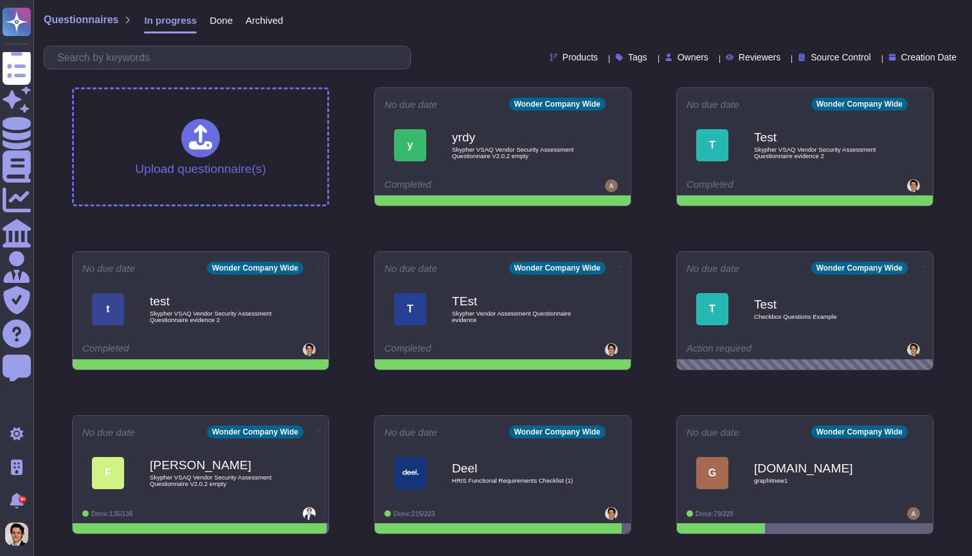
click at [188, 15] on span "In progress" at bounding box center [170, 20] width 53 height 10
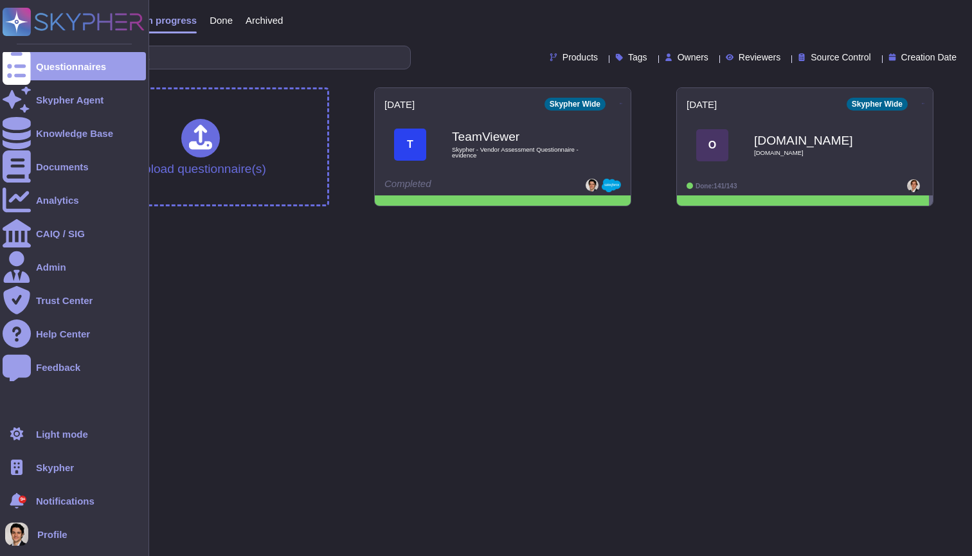
click at [48, 465] on span "Skypher" at bounding box center [55, 468] width 38 height 10
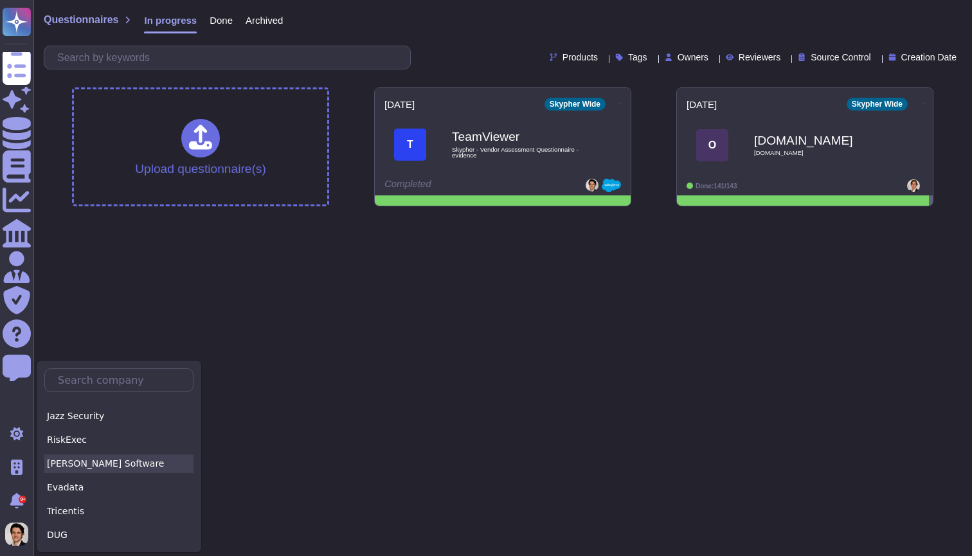
scroll to position [1753, 0]
click at [629, 217] on html "Questionnaires Skypher Agent Knowledge Base Documents Analytics CAIQ / SIG Admi…" at bounding box center [486, 108] width 972 height 217
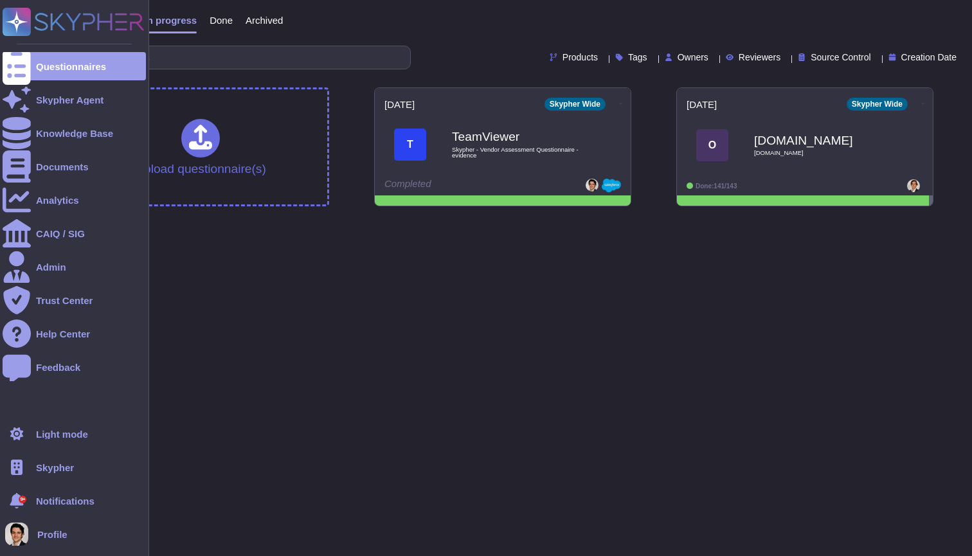
click at [89, 462] on div "Skypher" at bounding box center [74, 467] width 143 height 28
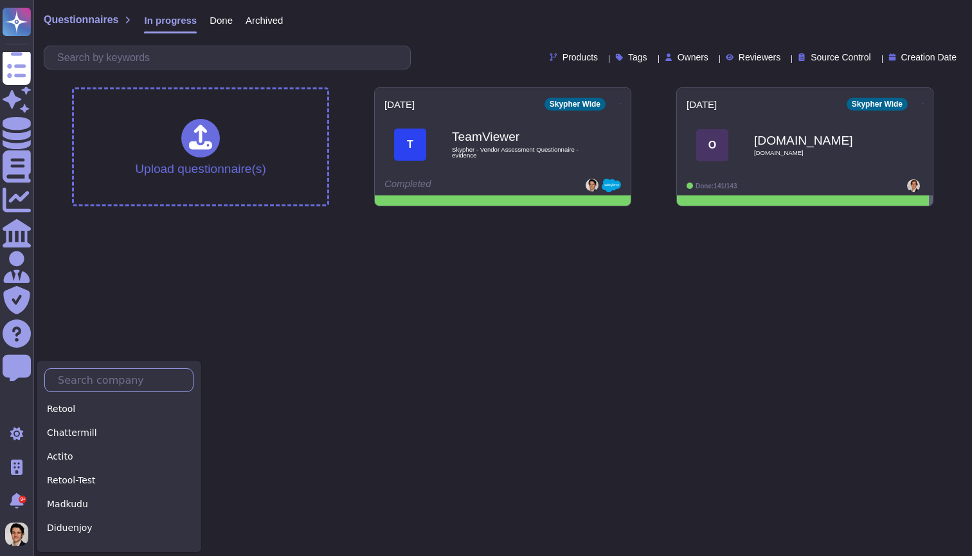
click at [95, 373] on input "text" at bounding box center [121, 380] width 141 height 22
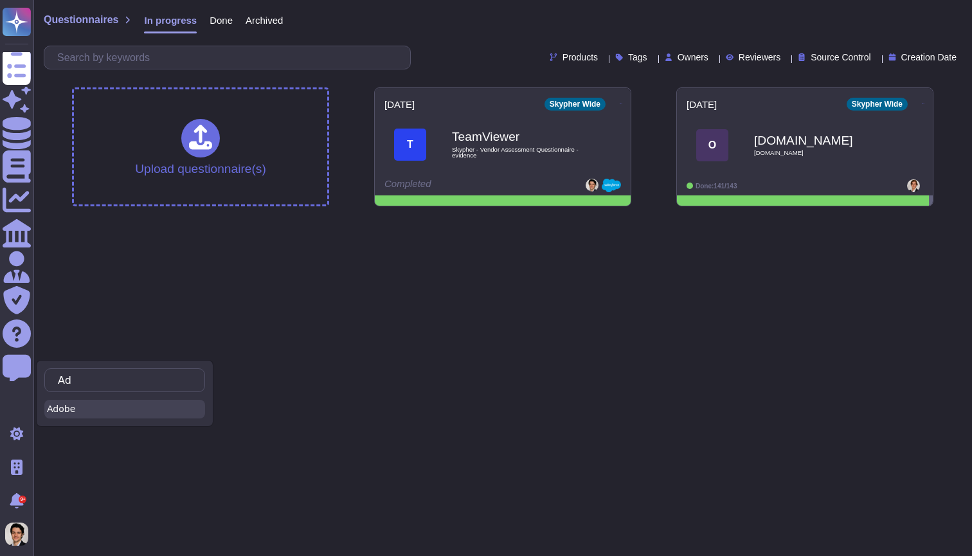
type input "Ad"
click at [83, 411] on div "Adobe" at bounding box center [124, 409] width 161 height 19
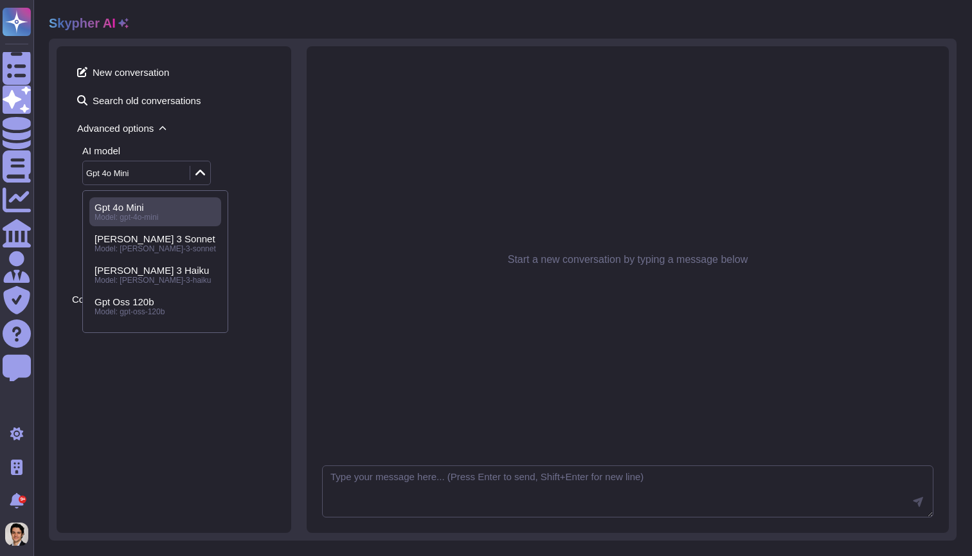
scroll to position [58, 0]
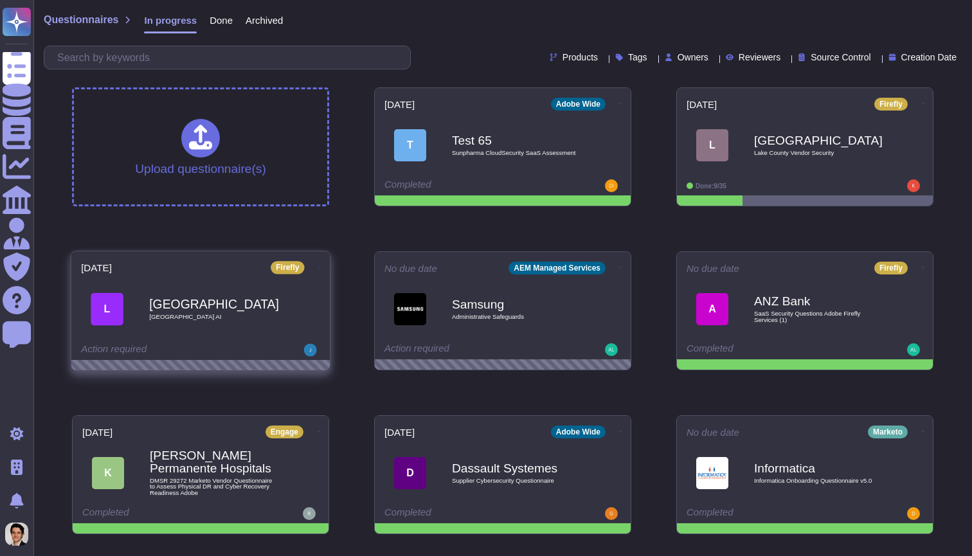
click at [271, 305] on b "[GEOGRAPHIC_DATA]" at bounding box center [214, 304] width 130 height 12
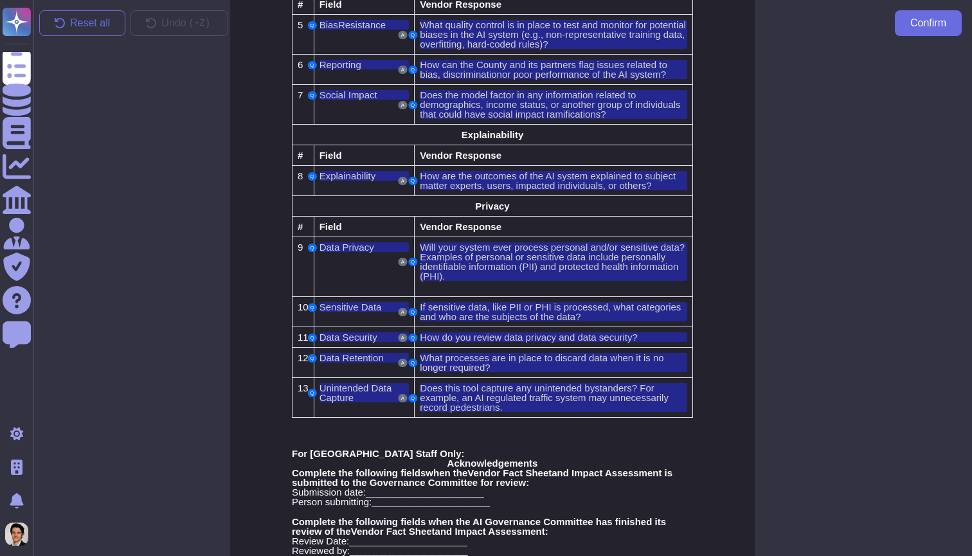
scroll to position [1097, 10]
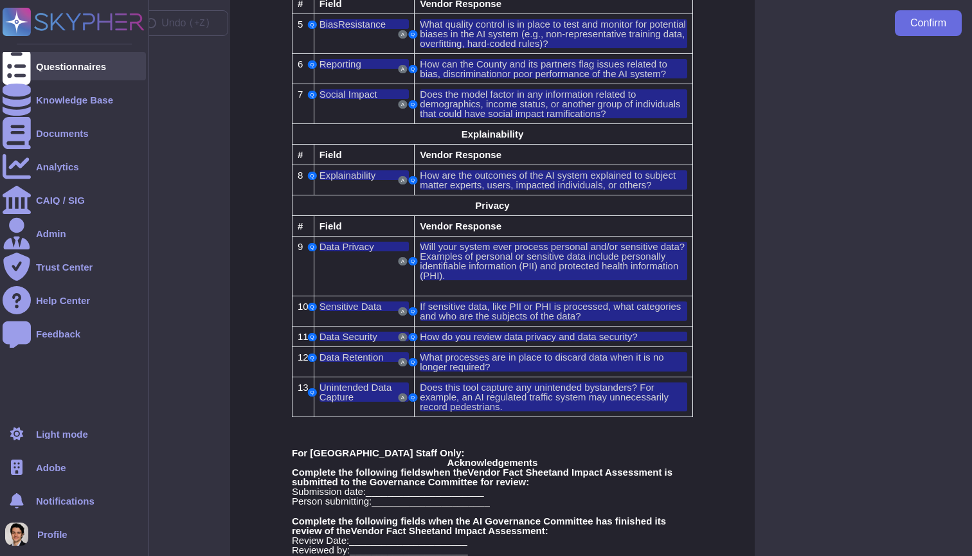
click at [14, 66] on icon at bounding box center [17, 67] width 28 height 38
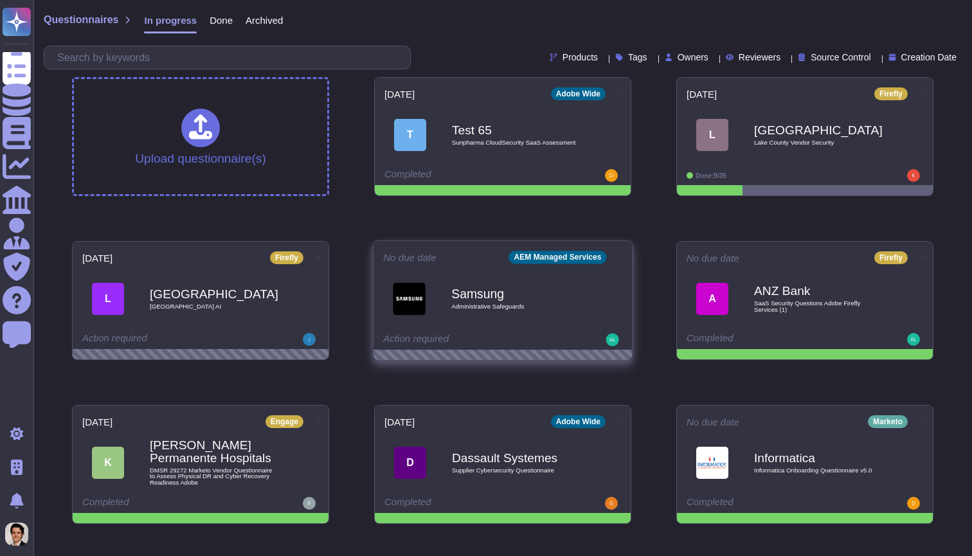
scroll to position [13, 0]
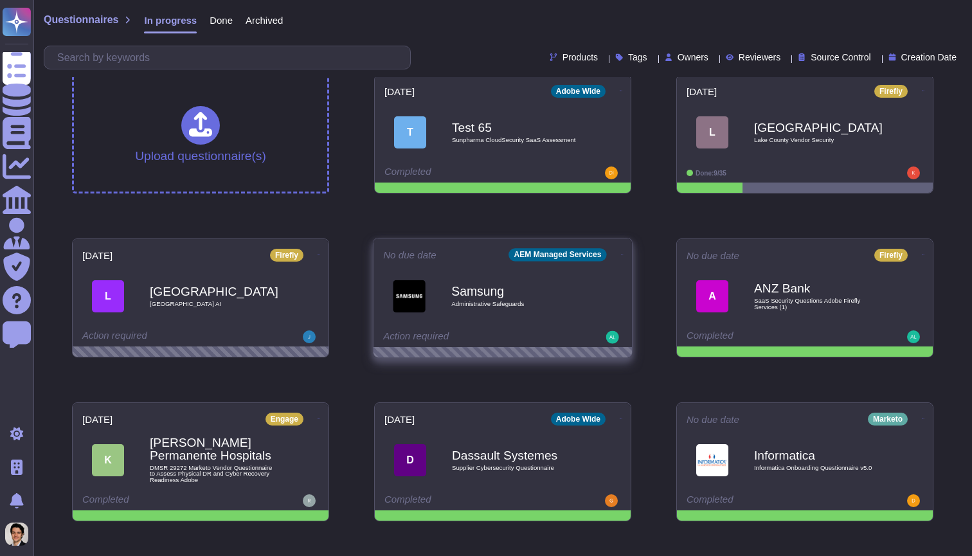
click at [523, 331] on div "Action required" at bounding box center [462, 337] width 159 height 13
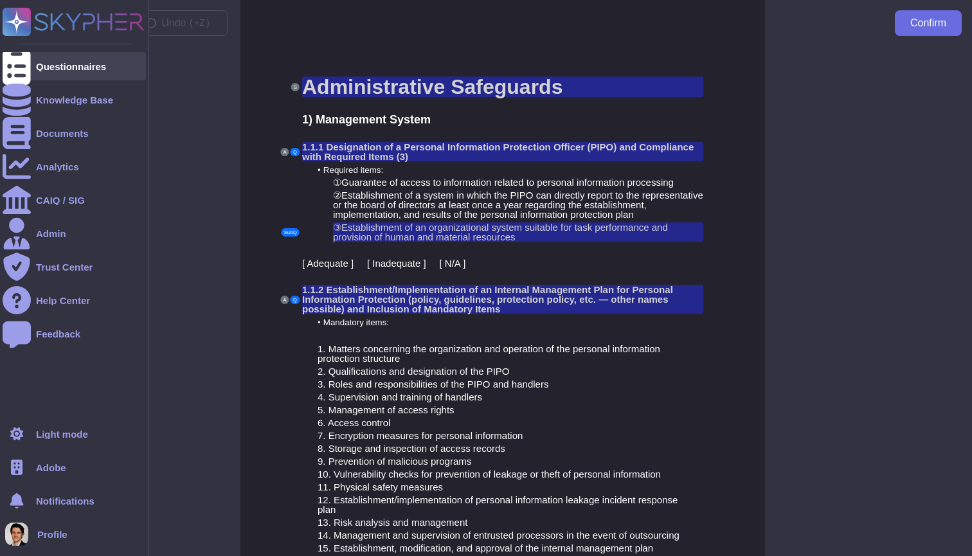
click at [25, 60] on div at bounding box center [17, 66] width 28 height 28
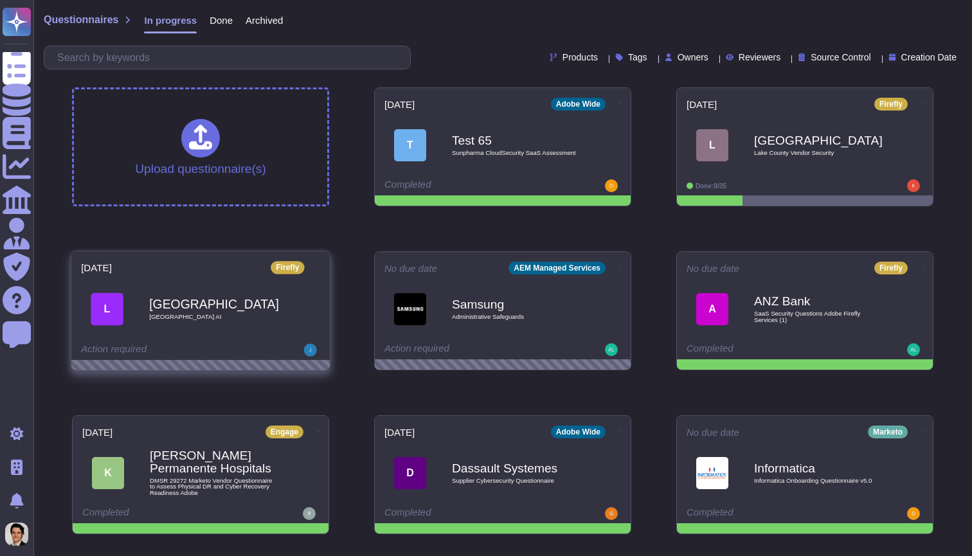
click at [273, 290] on div "[GEOGRAPHIC_DATA] AI" at bounding box center [214, 309] width 130 height 52
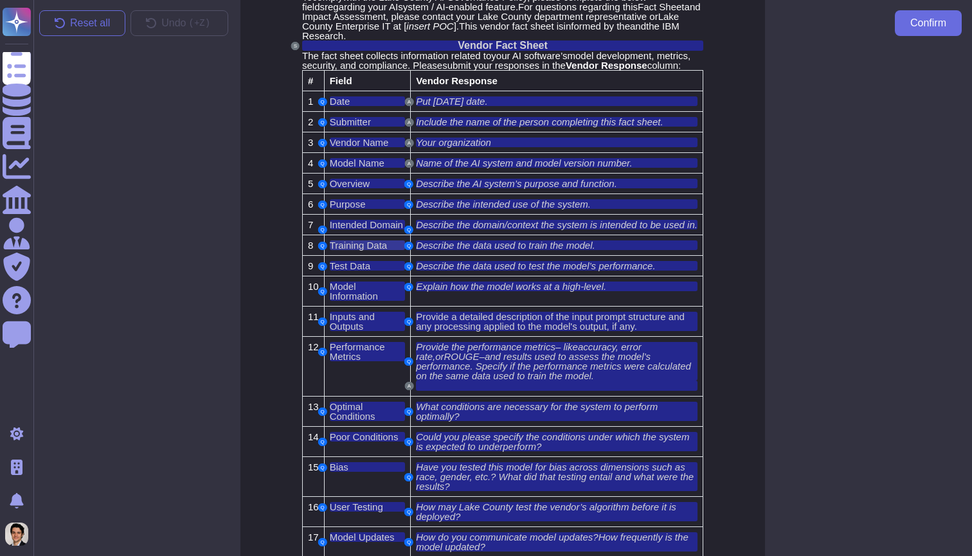
scroll to position [99, 0]
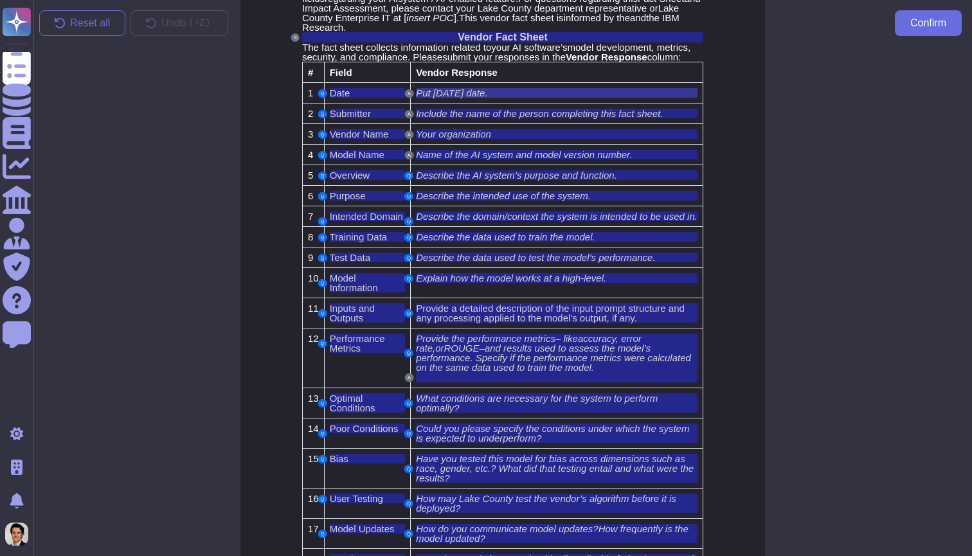
click at [427, 98] on span "Put [DATE] date" at bounding box center [450, 92] width 69 height 11
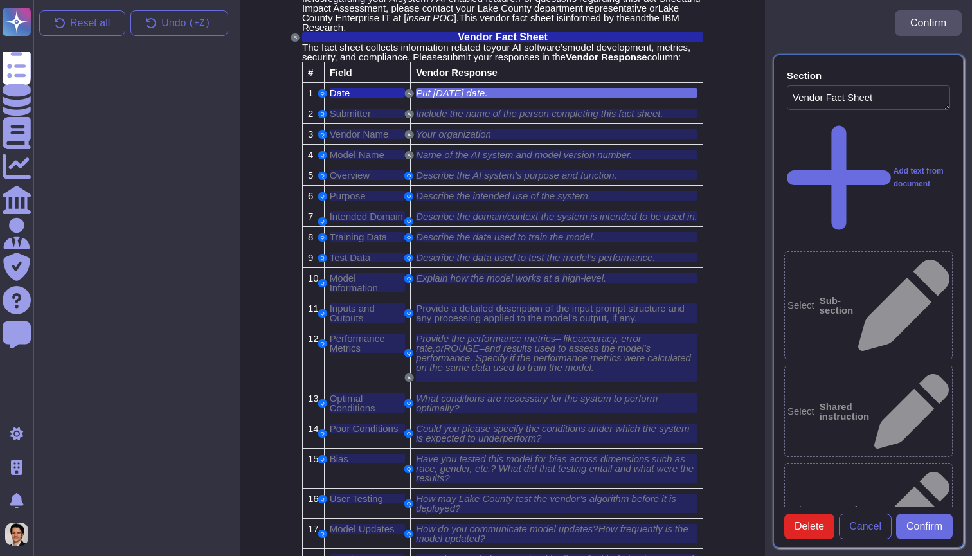
scroll to position [9, 0]
type textarea "Vendor Fact Sheet"
type textarea "Date"
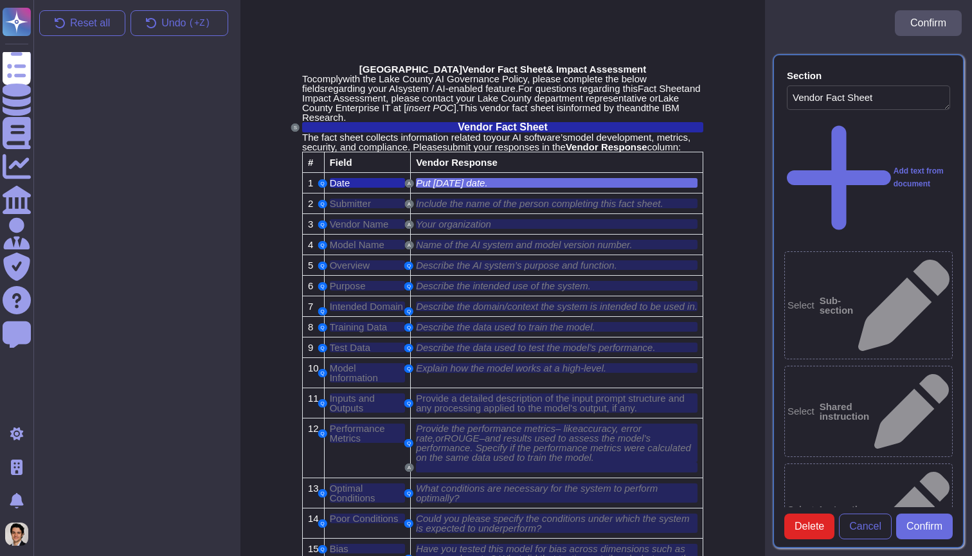
scroll to position [0, 0]
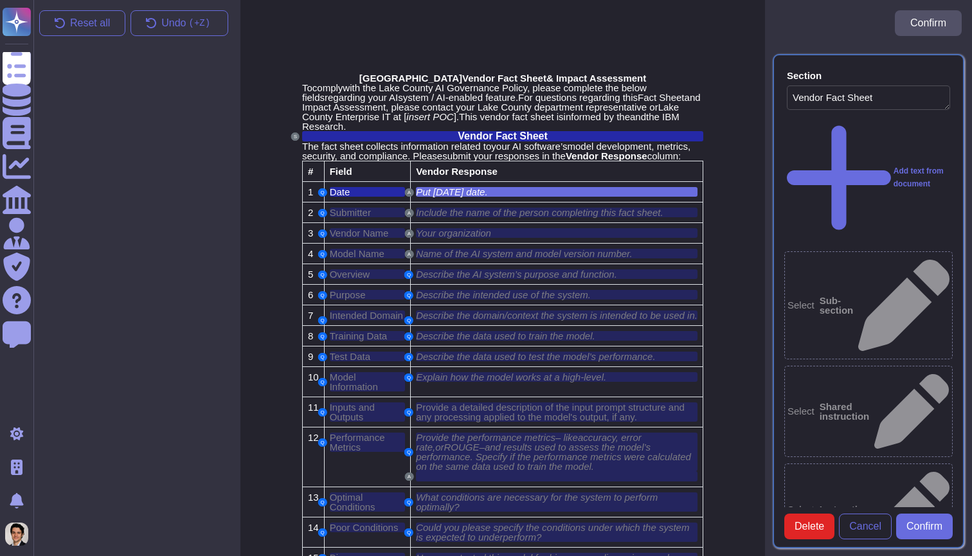
click at [516, 197] on div "Put [DATE] date ." at bounding box center [557, 192] width 282 height 10
click at [523, 197] on div "Put [DATE] date ." at bounding box center [557, 192] width 282 height 10
click at [814, 530] on span "Delete" at bounding box center [809, 526] width 30 height 10
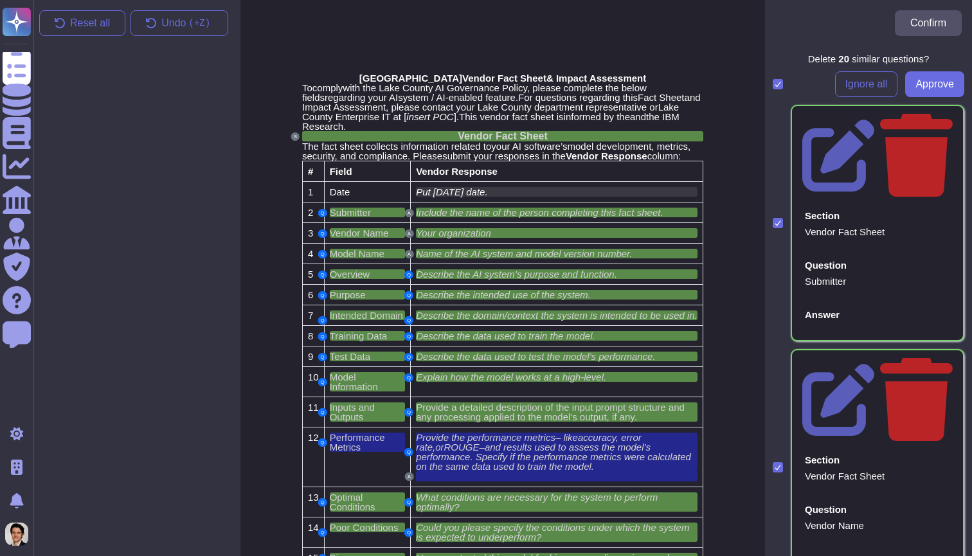
click at [429, 197] on span "Put [DATE] date" at bounding box center [450, 191] width 69 height 11
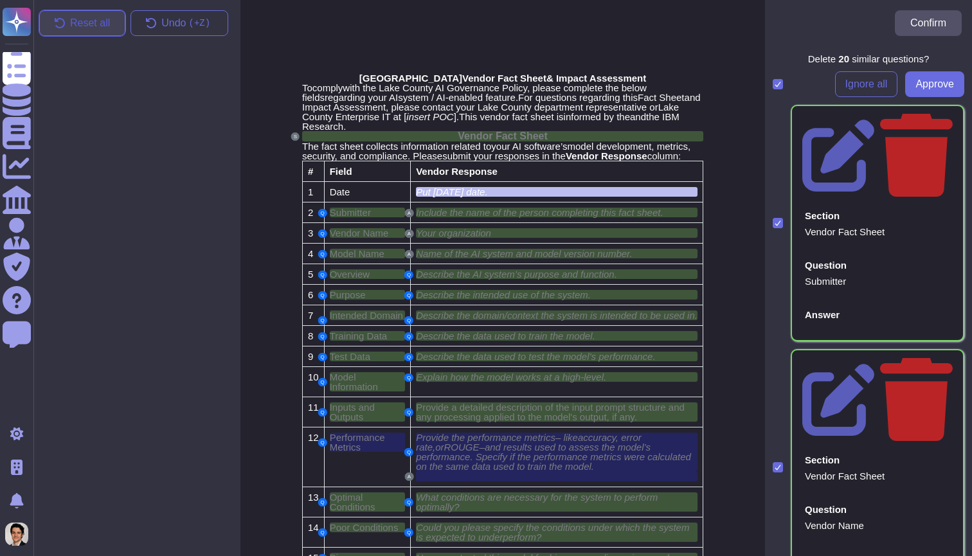
click at [107, 22] on span "Reset all" at bounding box center [90, 23] width 40 height 10
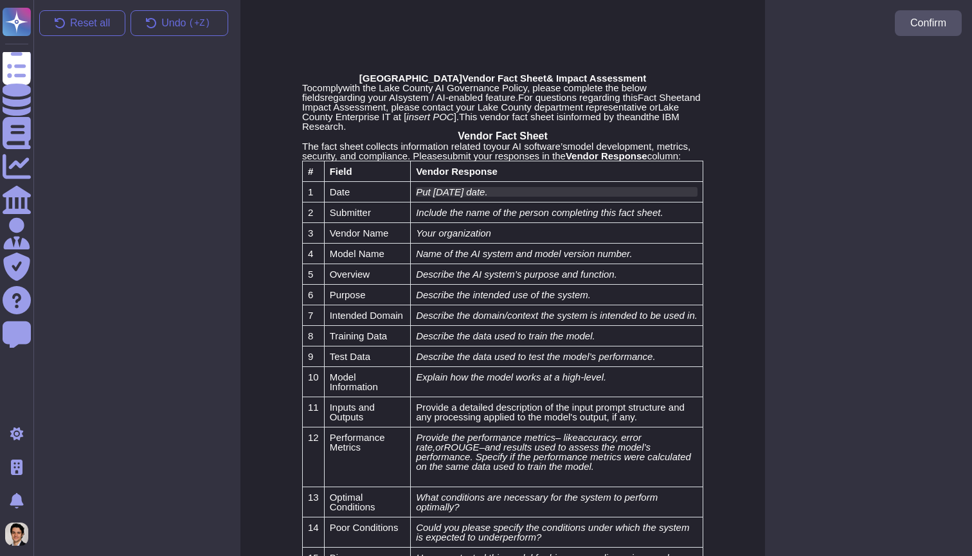
click at [437, 197] on span "Put [DATE] date" at bounding box center [450, 191] width 69 height 11
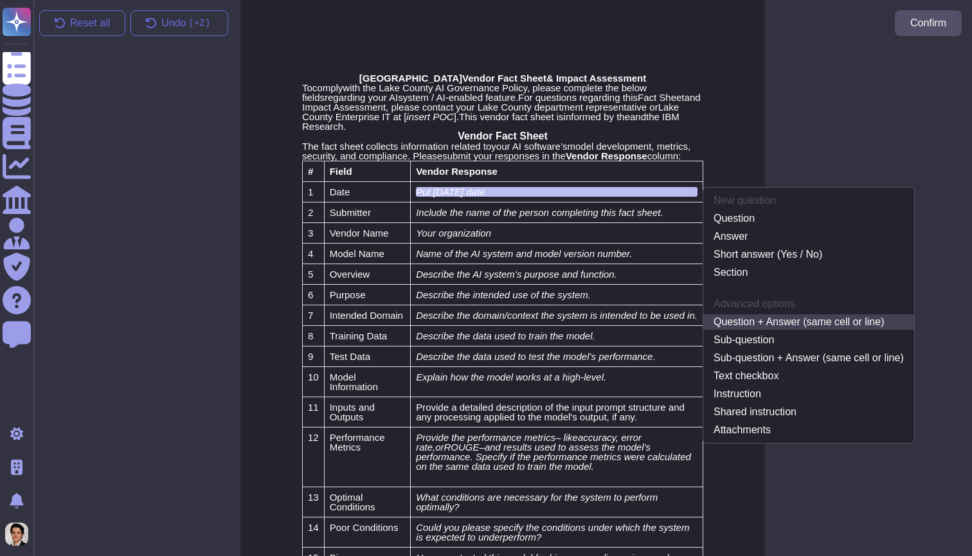
click at [750, 330] on link "Question + Answer (same cell or line)" at bounding box center [808, 321] width 211 height 15
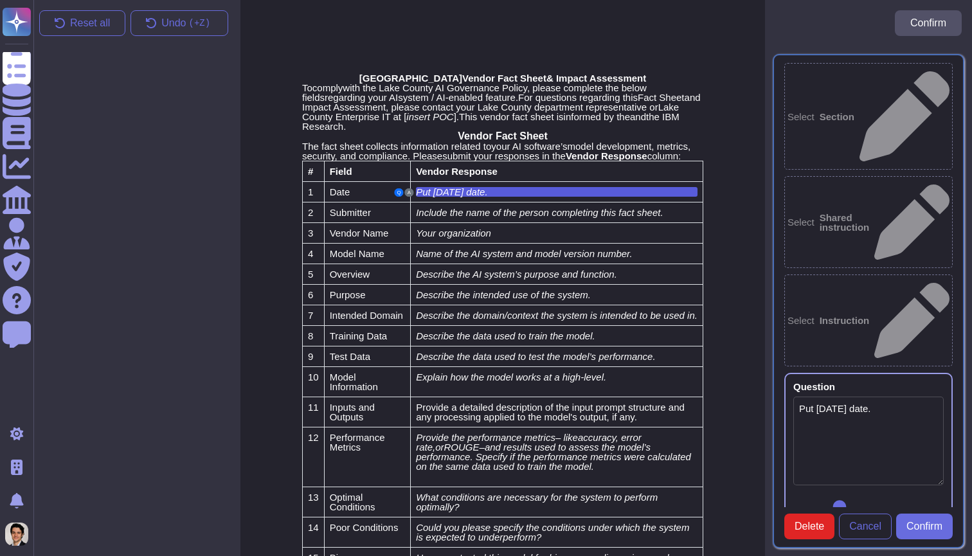
type textarea "Put [DATE] date."
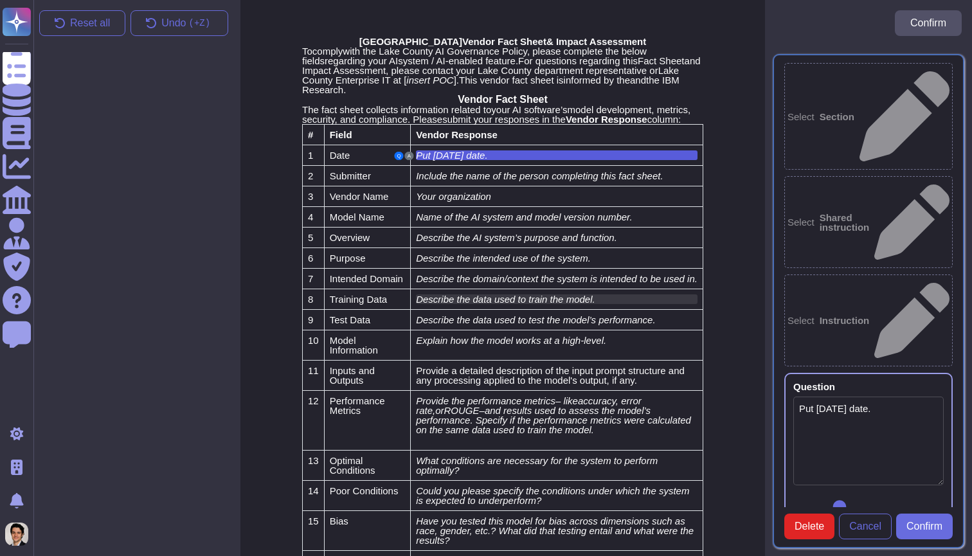
scroll to position [38, 0]
click at [927, 530] on span "Confirm" at bounding box center [924, 526] width 36 height 10
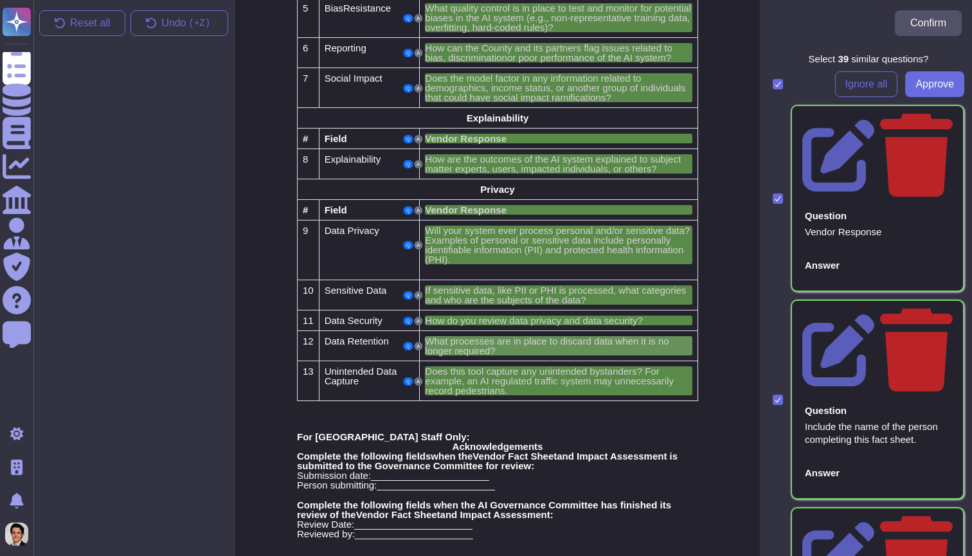
scroll to position [1079, 5]
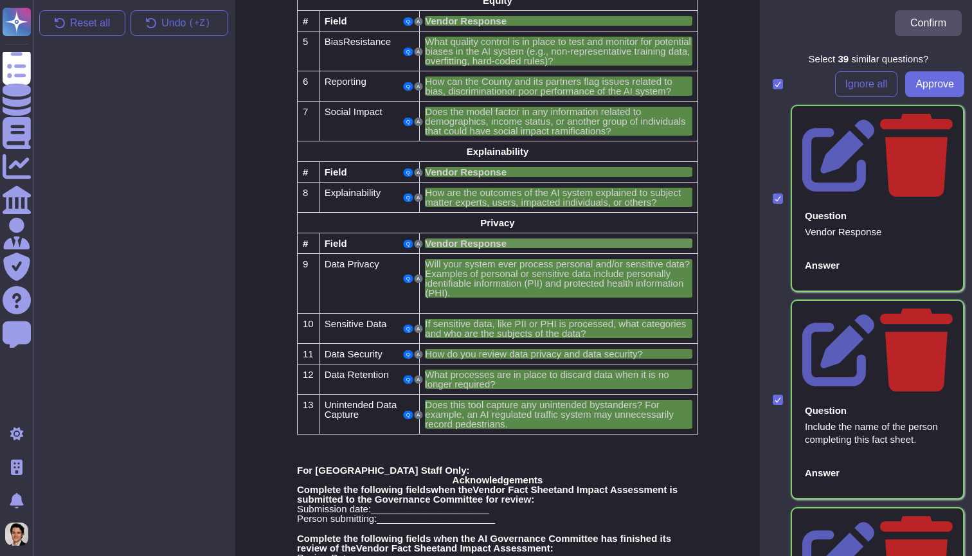
click at [456, 249] on span "Vendor Response" at bounding box center [466, 243] width 82 height 11
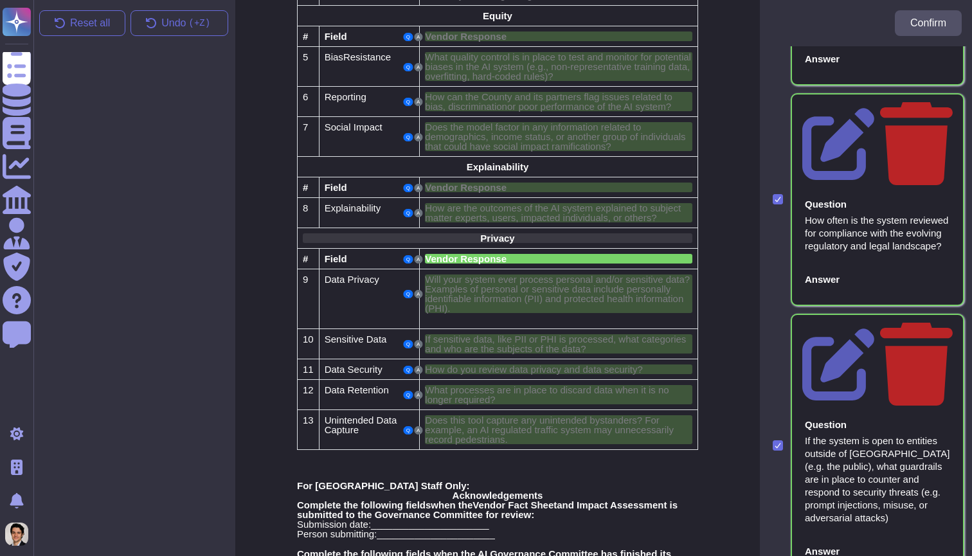
scroll to position [4907, 0]
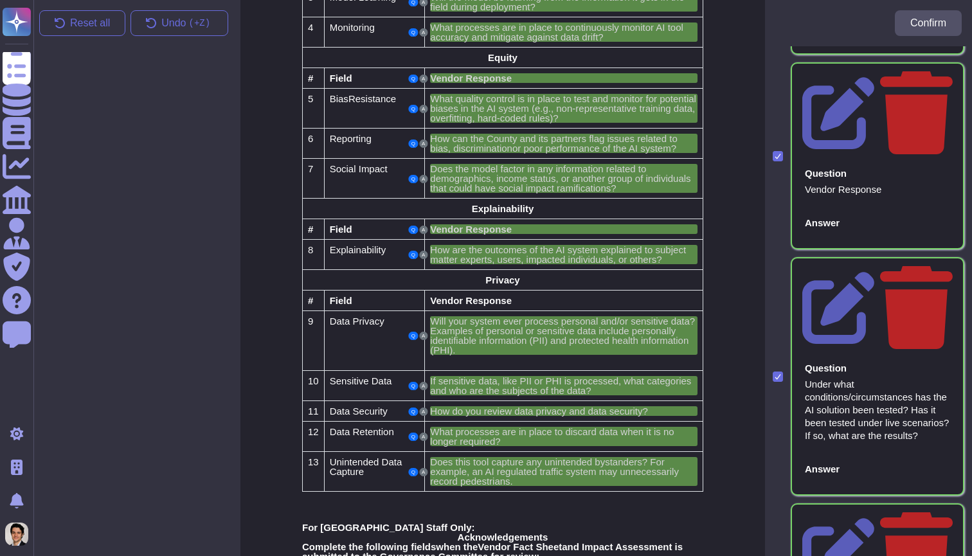
scroll to position [1020, 0]
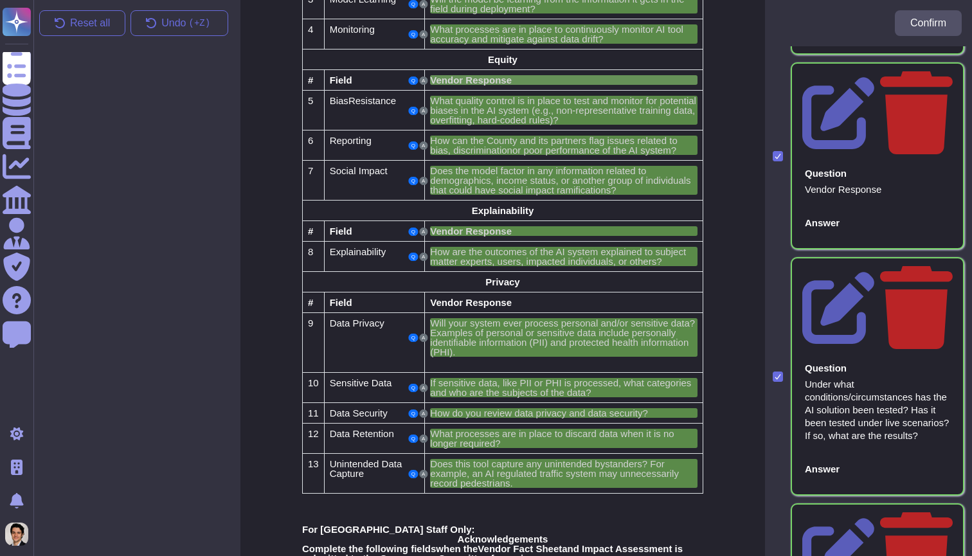
click at [522, 85] on div "Vendor Response" at bounding box center [563, 80] width 267 height 10
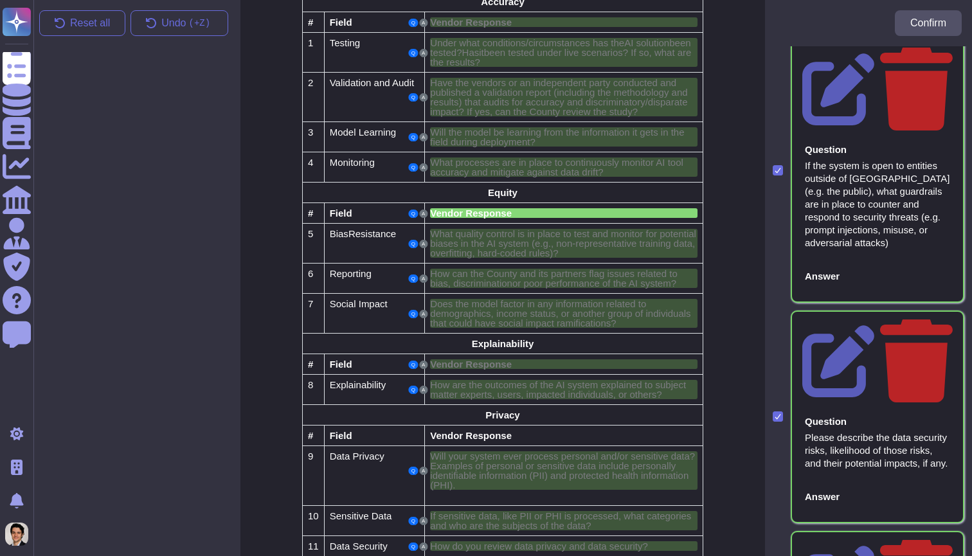
scroll to position [841, 0]
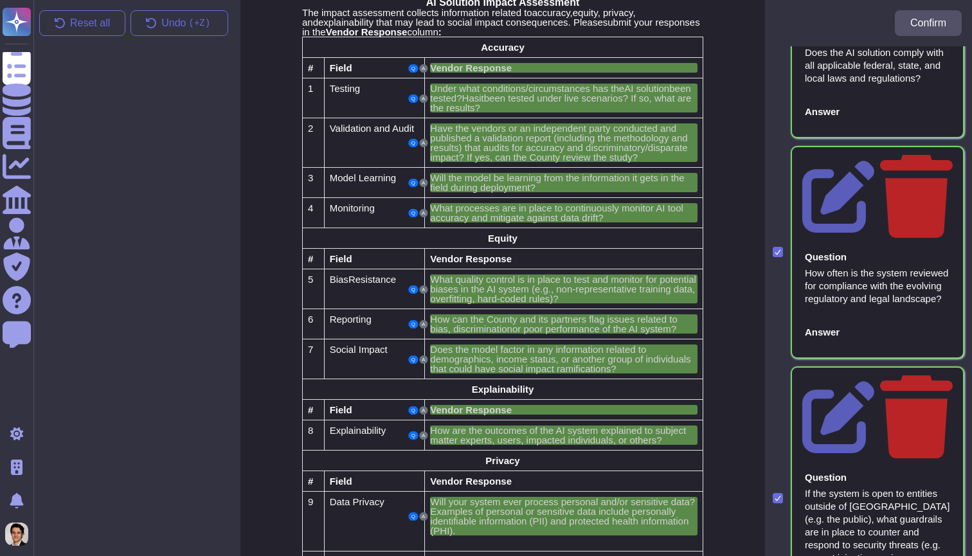
scroll to position [3868, 0]
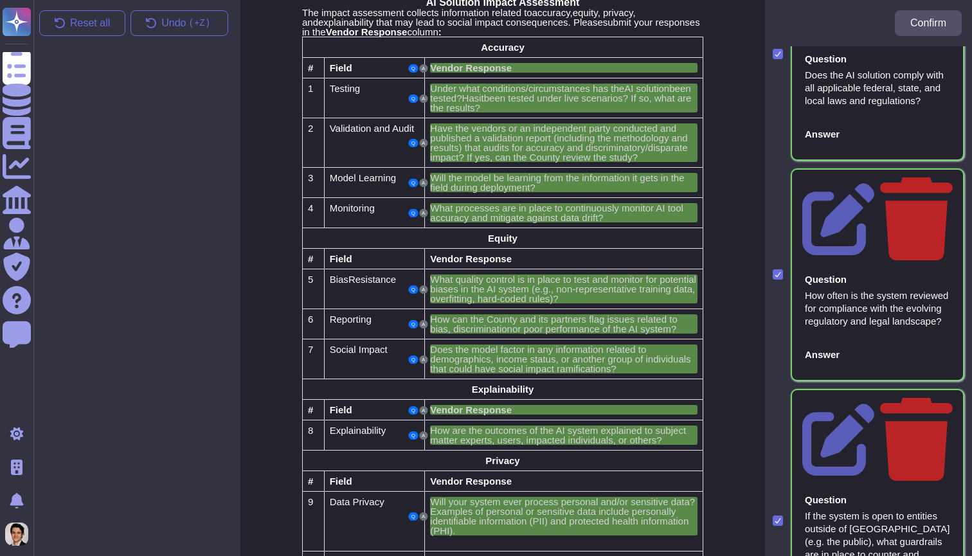
click at [654, 78] on td "Q A Vendor Response" at bounding box center [564, 68] width 278 height 21
click at [651, 73] on div "Vendor Response" at bounding box center [563, 68] width 267 height 10
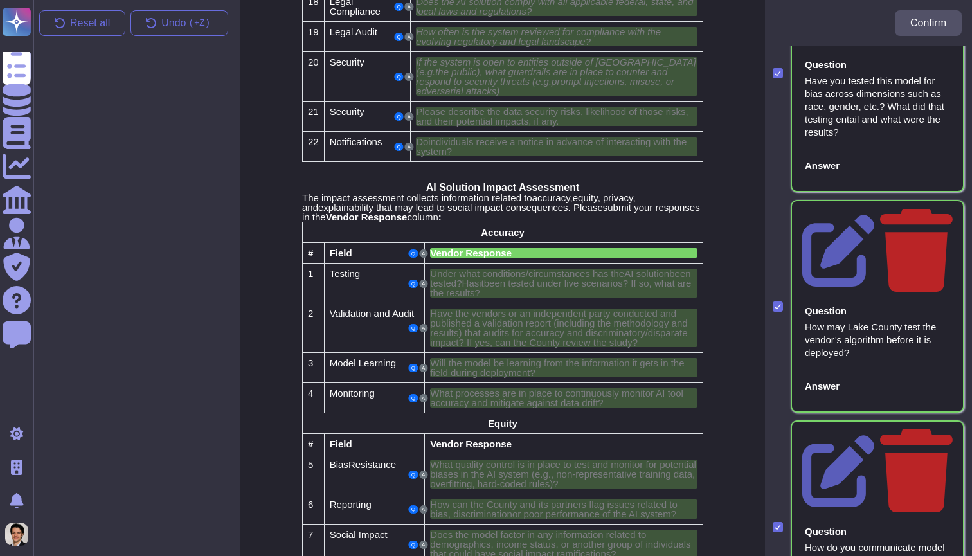
scroll to position [650, 0]
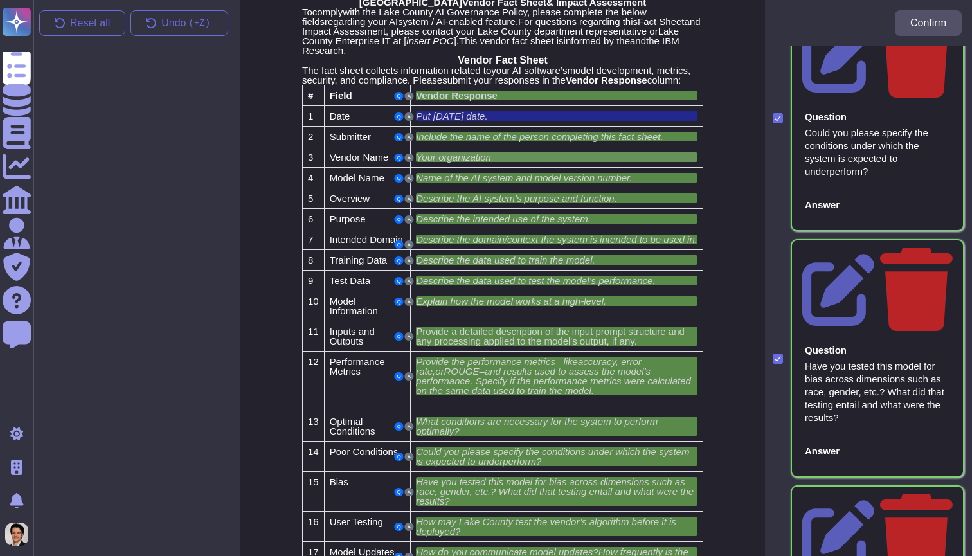
scroll to position [80, 1]
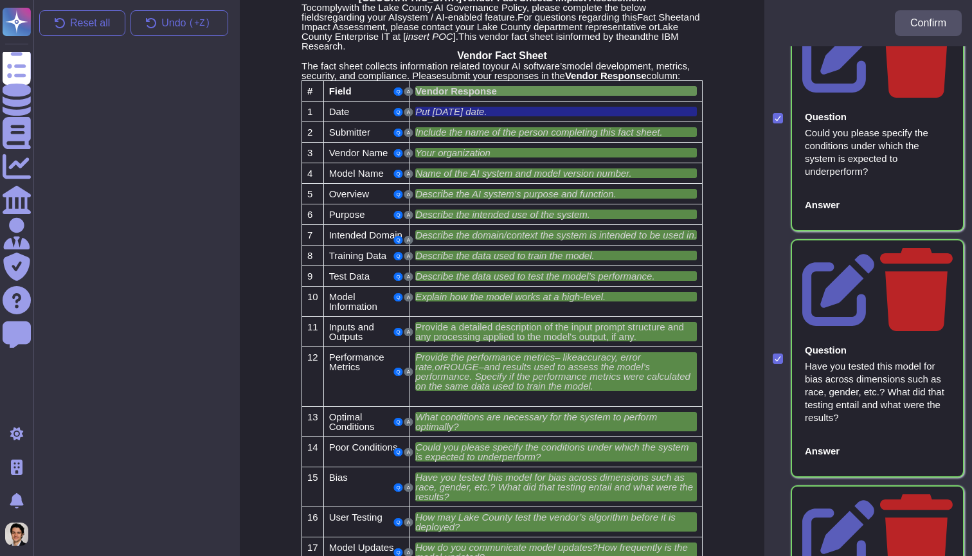
click at [436, 96] on span "Vendor Response" at bounding box center [456, 90] width 82 height 11
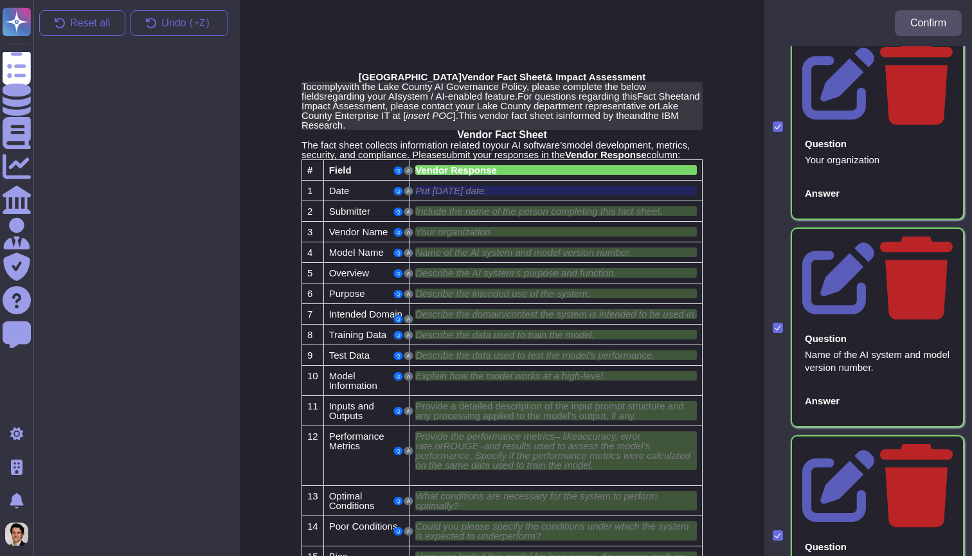
scroll to position [0, 1]
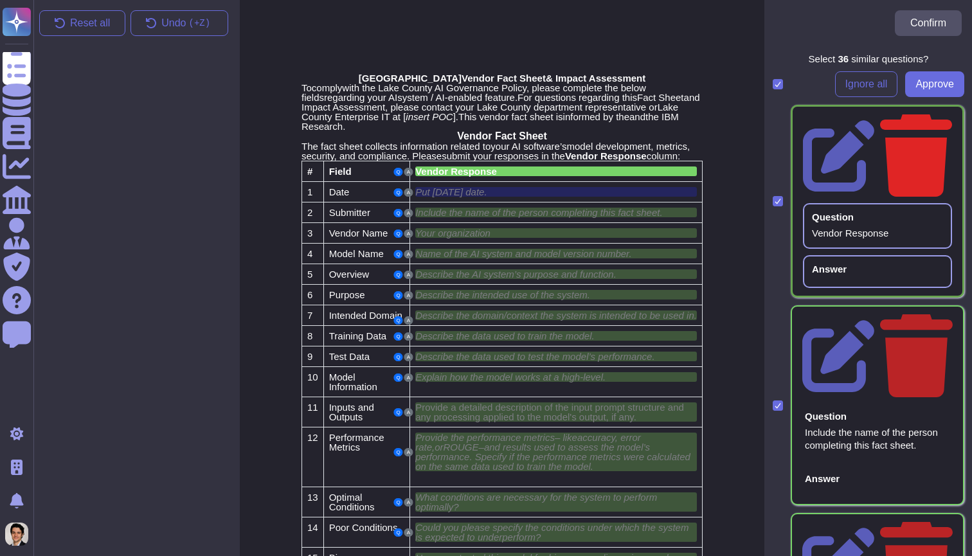
click at [943, 122] on icon at bounding box center [916, 154] width 72 height 85
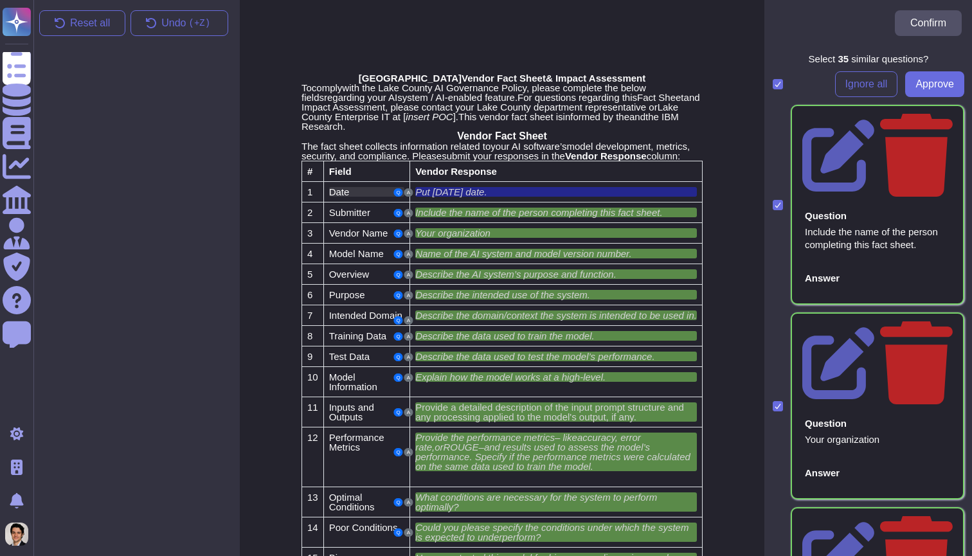
click at [372, 197] on div "Date" at bounding box center [366, 192] width 75 height 10
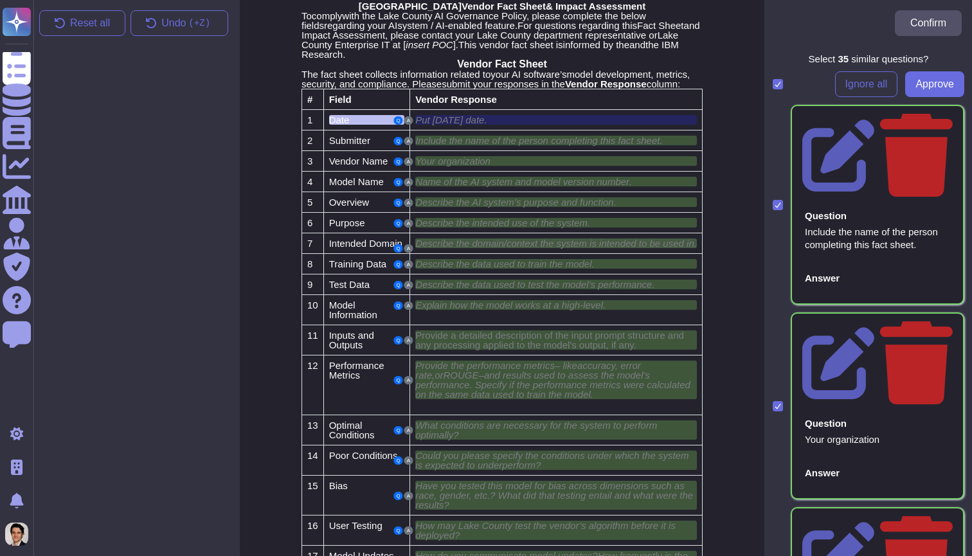
scroll to position [80, 1]
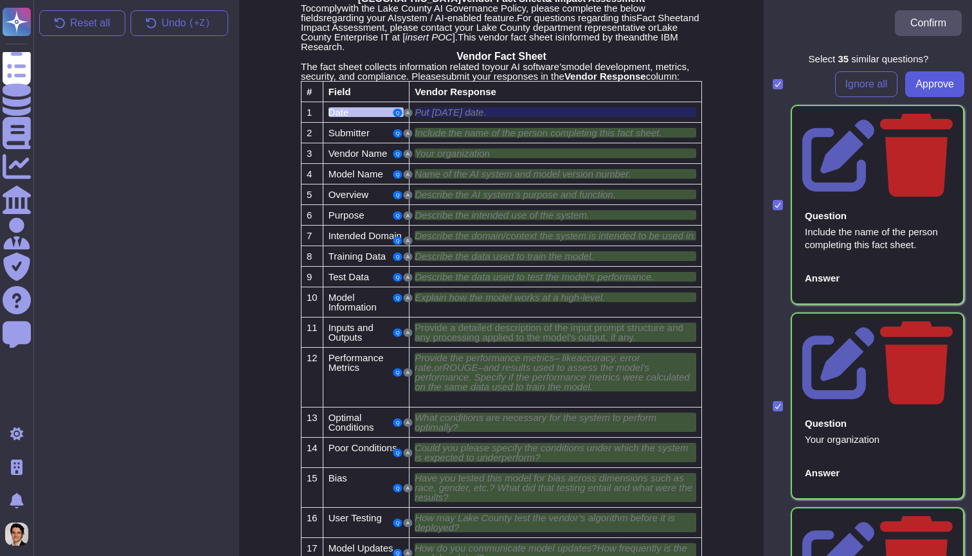
click at [944, 84] on span "Approve" at bounding box center [934, 84] width 39 height 10
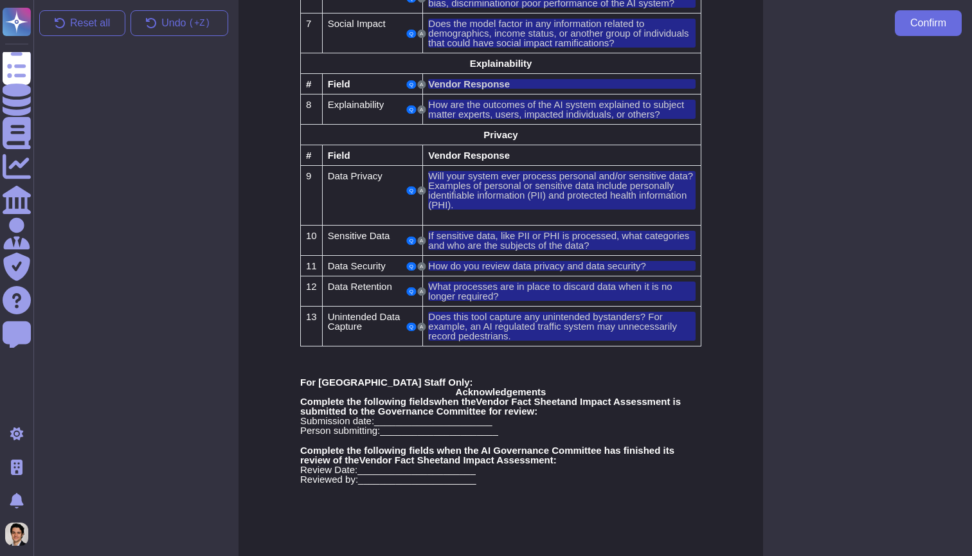
scroll to position [1186, 2]
click at [918, 32] on button "Confirm" at bounding box center [928, 23] width 67 height 26
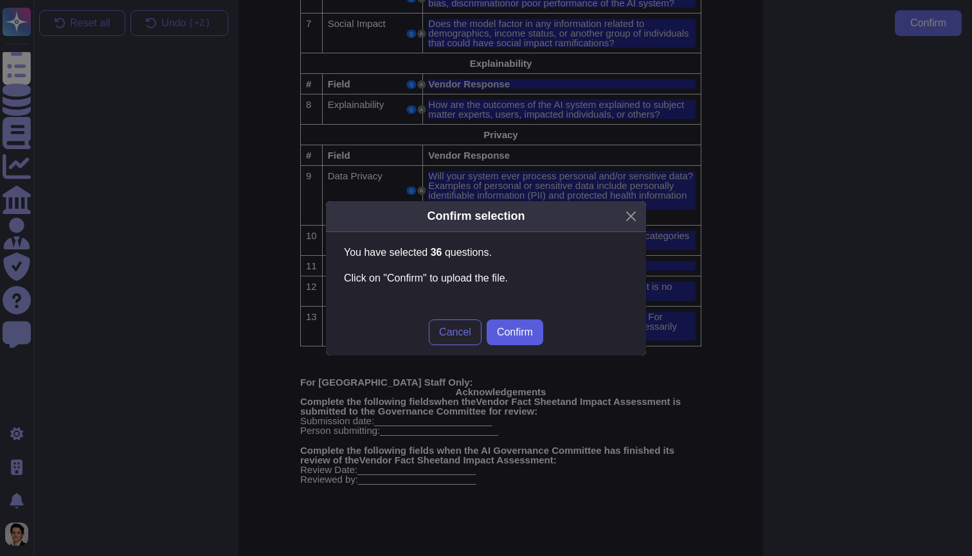
click at [519, 334] on span "Confirm" at bounding box center [515, 332] width 36 height 10
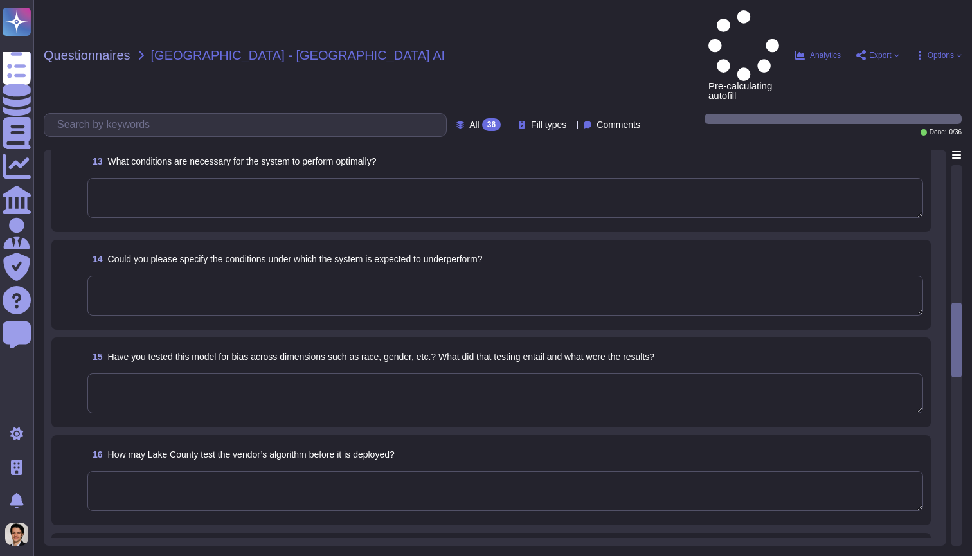
scroll to position [1472, 0]
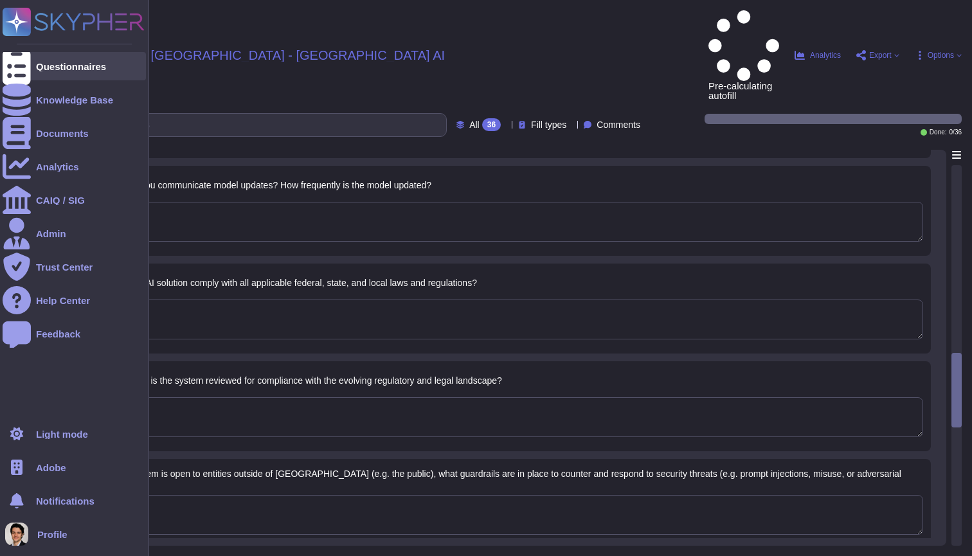
click at [23, 58] on div at bounding box center [17, 66] width 28 height 28
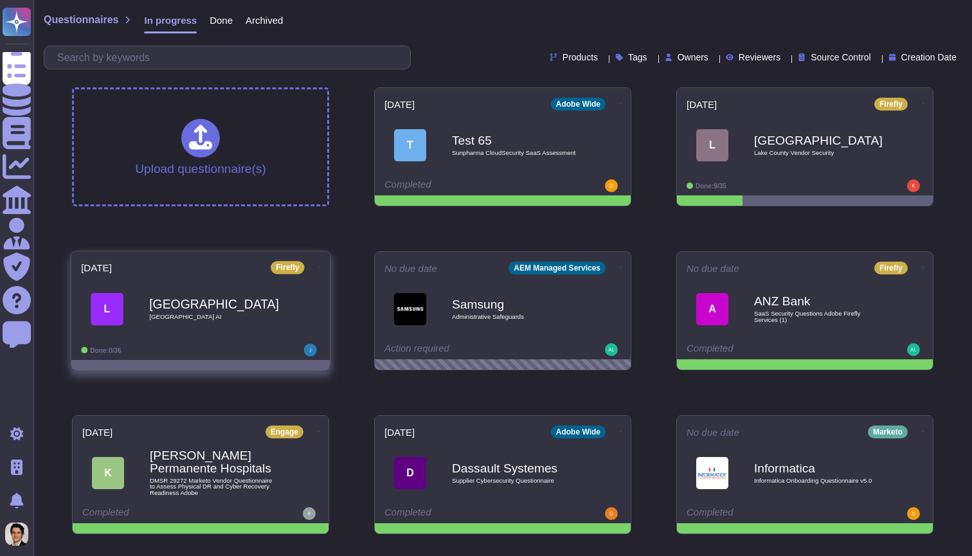
click at [319, 267] on icon at bounding box center [320, 267] width 3 height 1
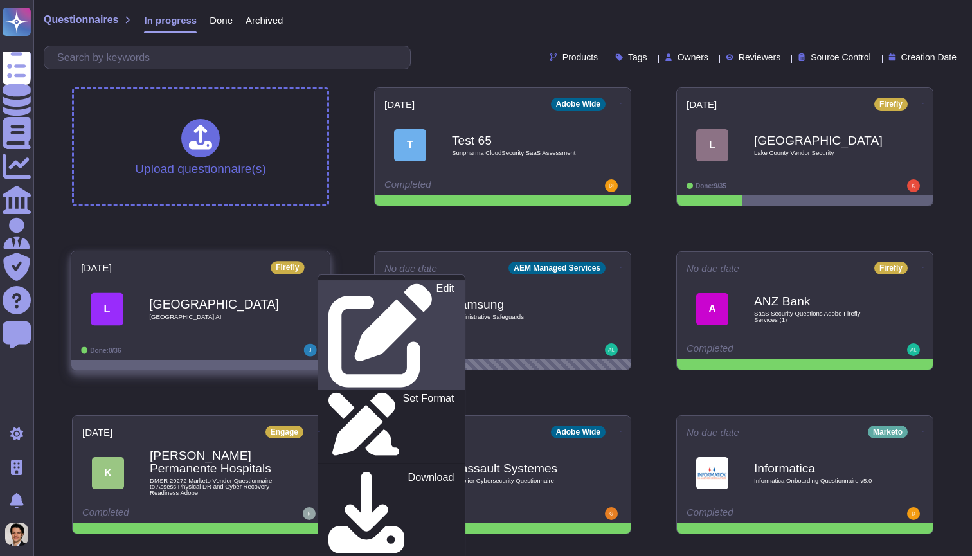
click at [363, 289] on div "Edit" at bounding box center [390, 335] width 125 height 105
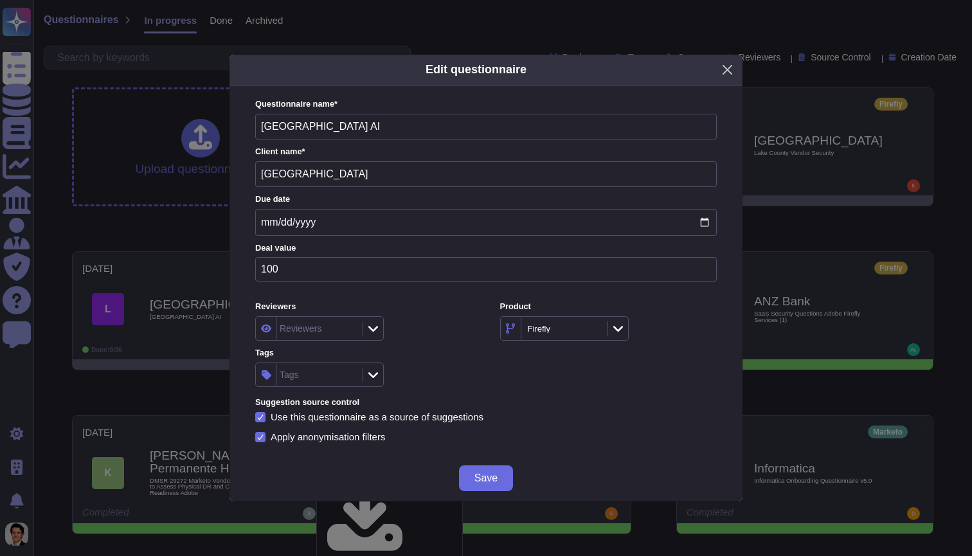
click at [723, 78] on button "Close" at bounding box center [727, 70] width 20 height 20
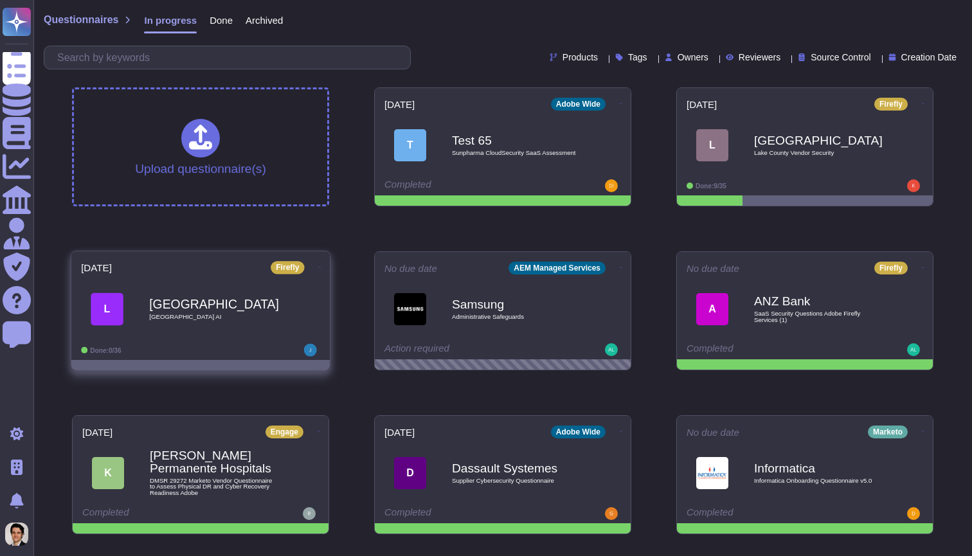
click at [319, 269] on icon at bounding box center [320, 266] width 3 height 3
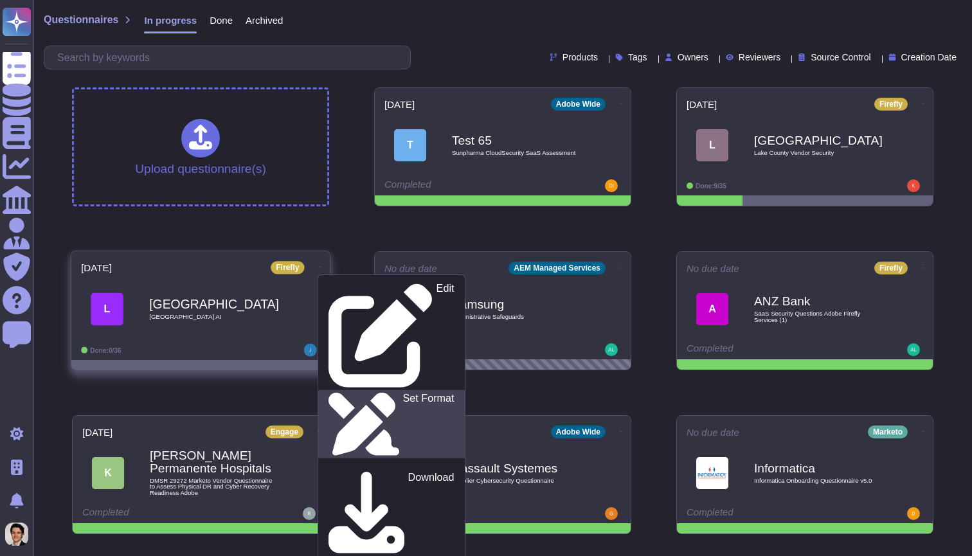
click at [346, 390] on link "Set Format" at bounding box center [391, 424] width 147 height 68
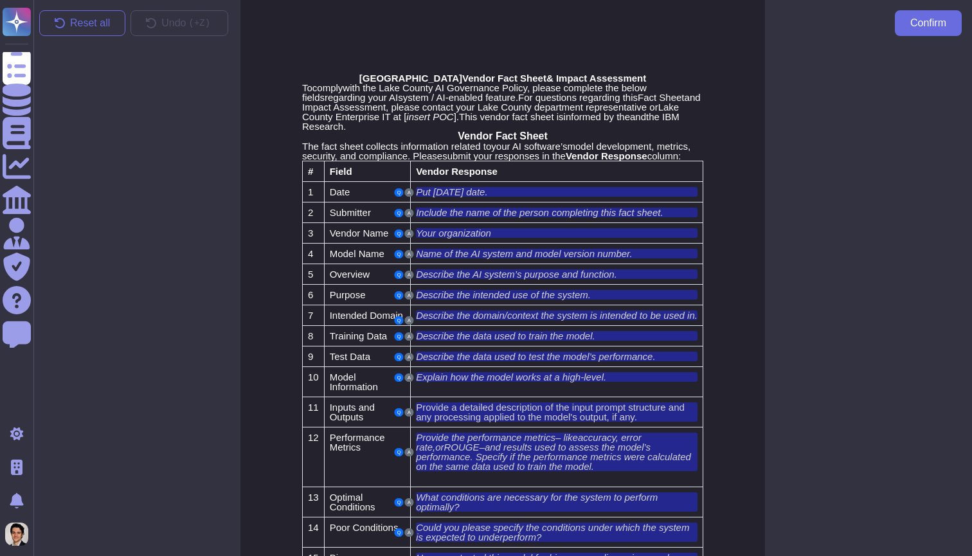
click at [356, 196] on td "Date" at bounding box center [367, 192] width 86 height 21
click at [350, 197] on span "Date" at bounding box center [340, 191] width 21 height 11
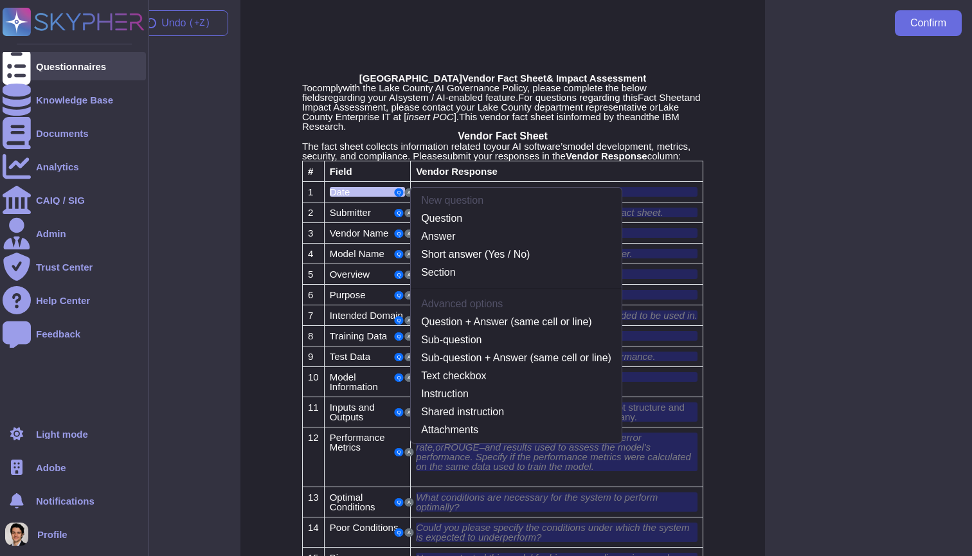
click at [33, 64] on div "Questionnaires" at bounding box center [74, 66] width 143 height 28
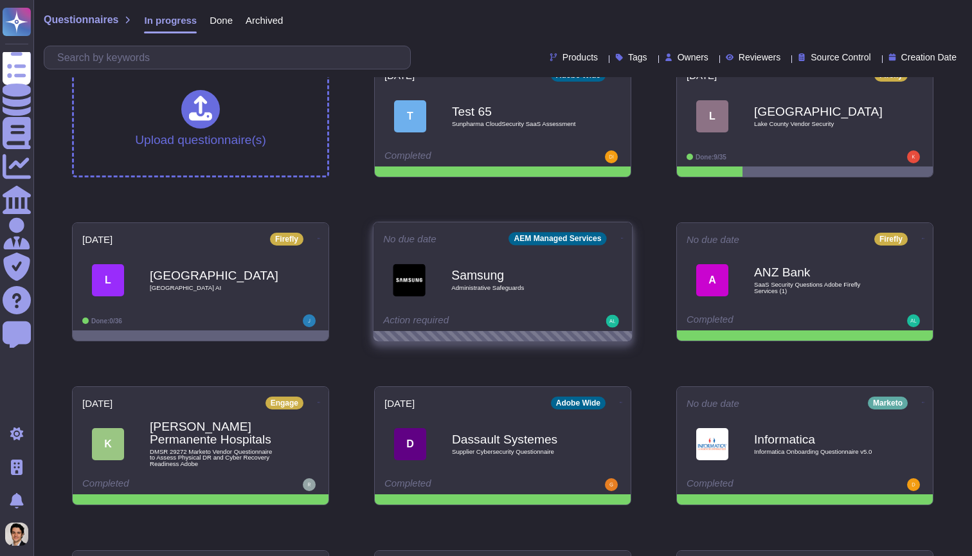
scroll to position [29, 0]
click at [559, 283] on div "Samsung Administrative Safeguards" at bounding box center [516, 280] width 130 height 52
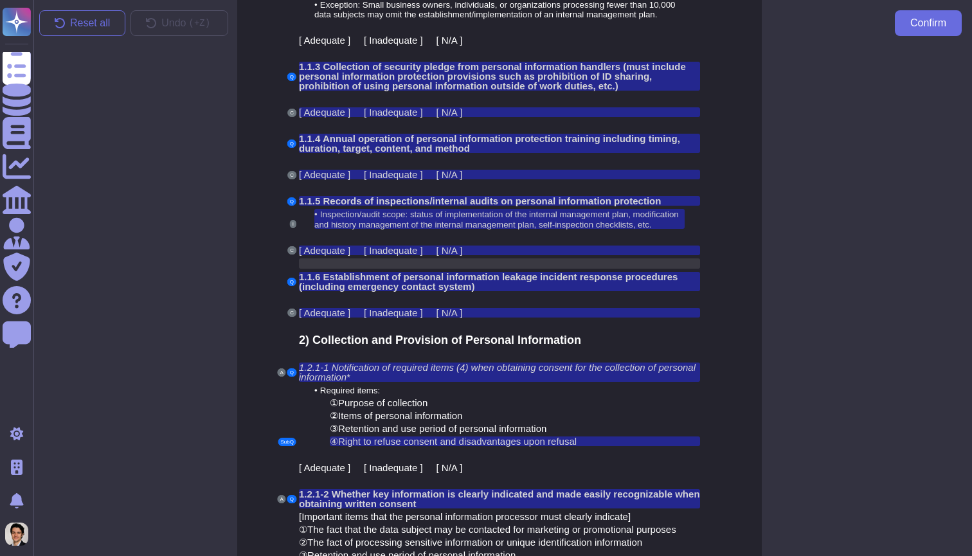
scroll to position [575, 3]
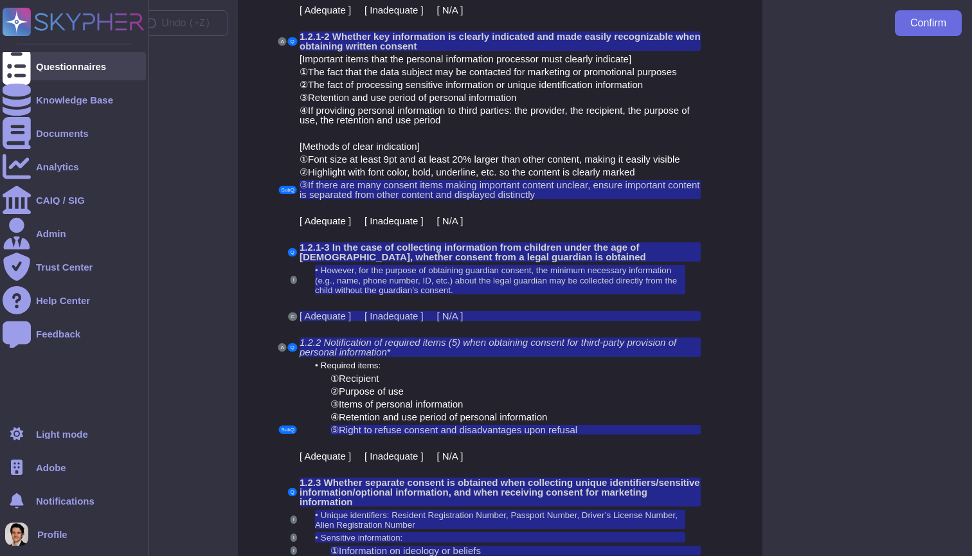
click at [46, 54] on div "Questionnaires" at bounding box center [74, 66] width 143 height 28
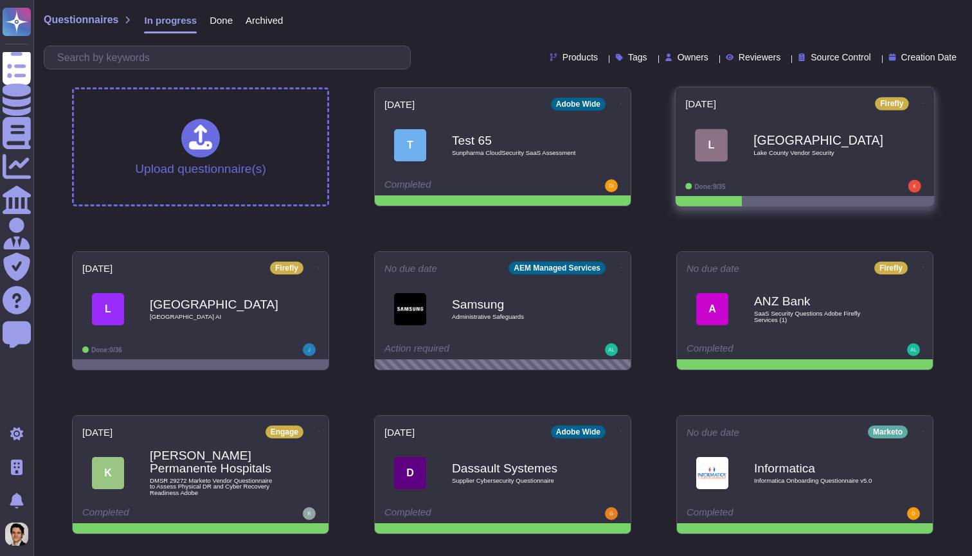
click at [923, 102] on icon at bounding box center [924, 103] width 3 height 3
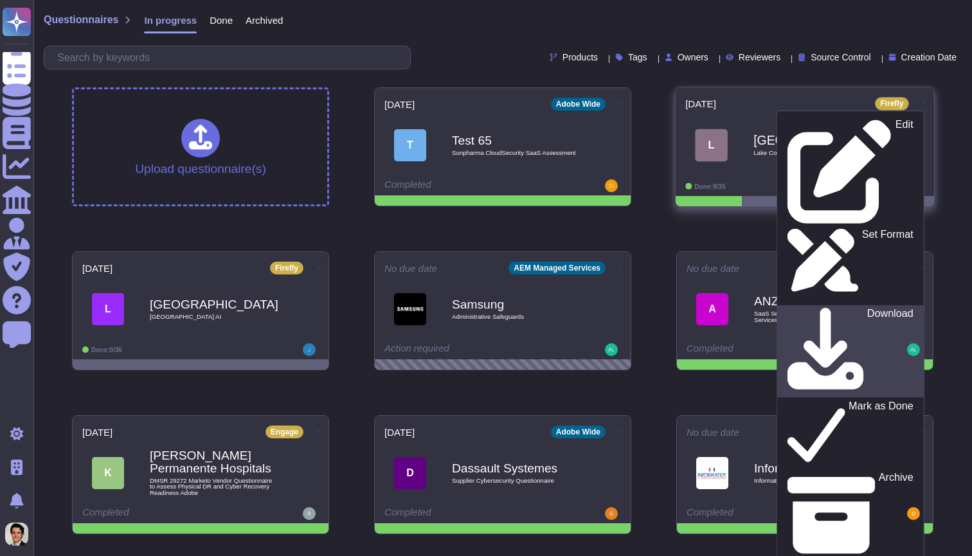
click at [855, 308] on div "Download" at bounding box center [849, 351] width 125 height 87
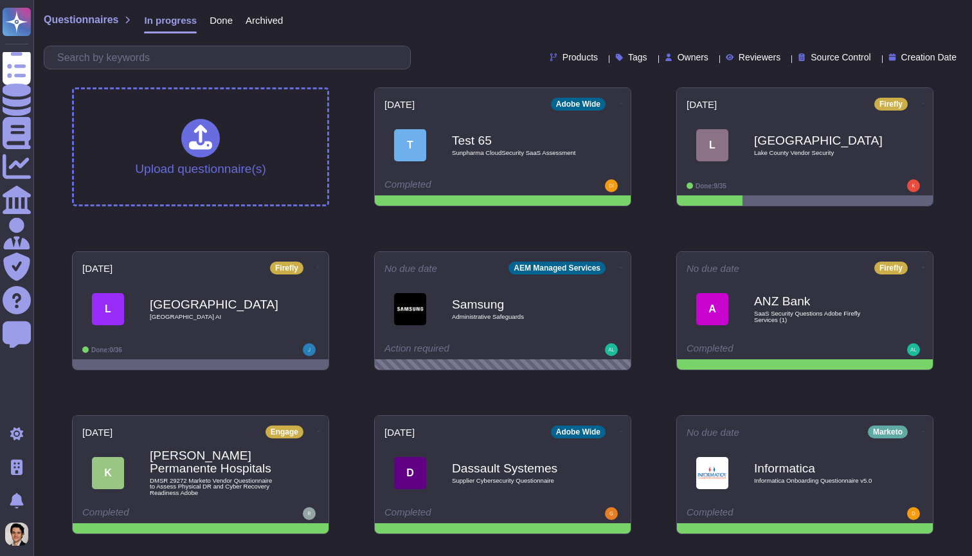
click at [350, 246] on div "Upload questionnaire(s) [DATE] Adobe Wide T Test 65 Sunpharma CloudSecurity Saa…" at bounding box center [503, 392] width 882 height 631
click at [319, 267] on icon at bounding box center [320, 266] width 3 height 3
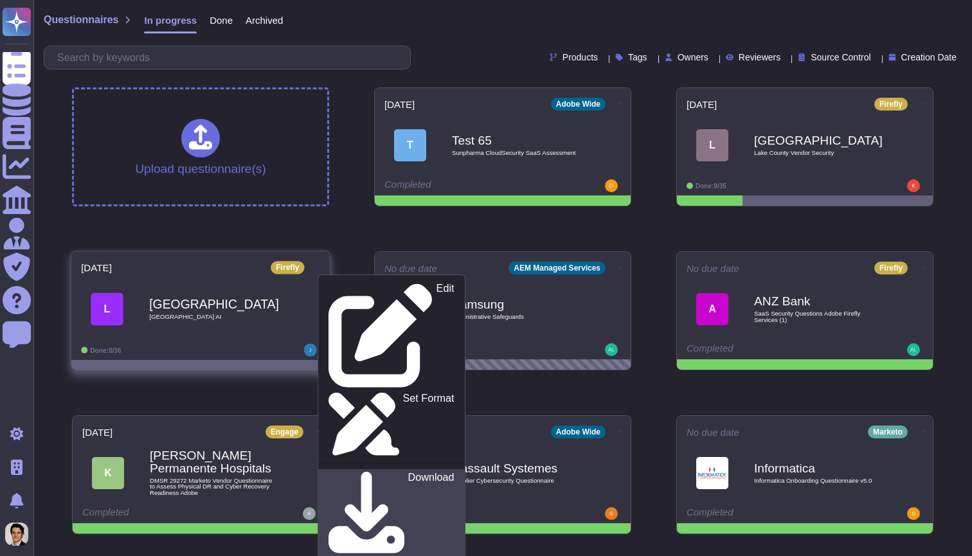
click at [382, 472] on div "Download" at bounding box center [390, 515] width 125 height 87
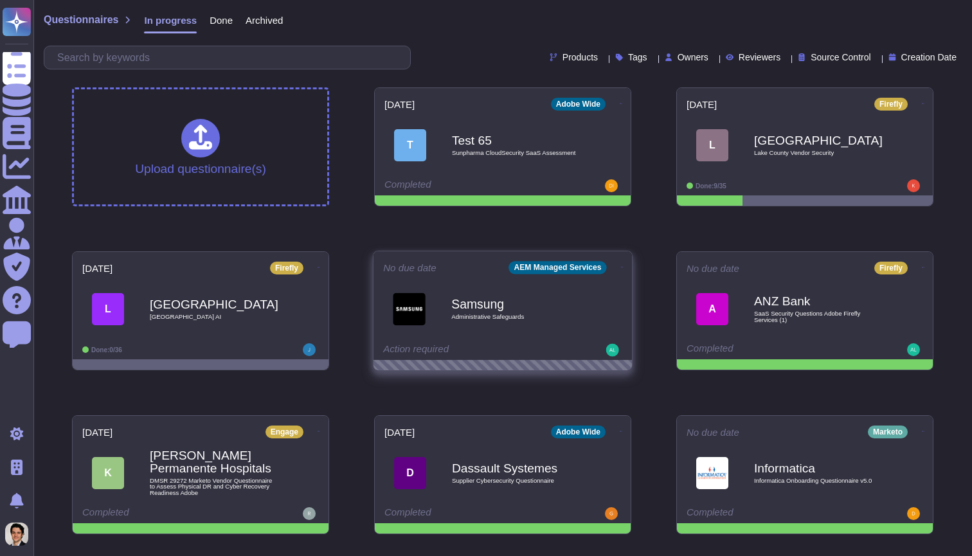
click at [621, 267] on icon at bounding box center [622, 267] width 3 height 1
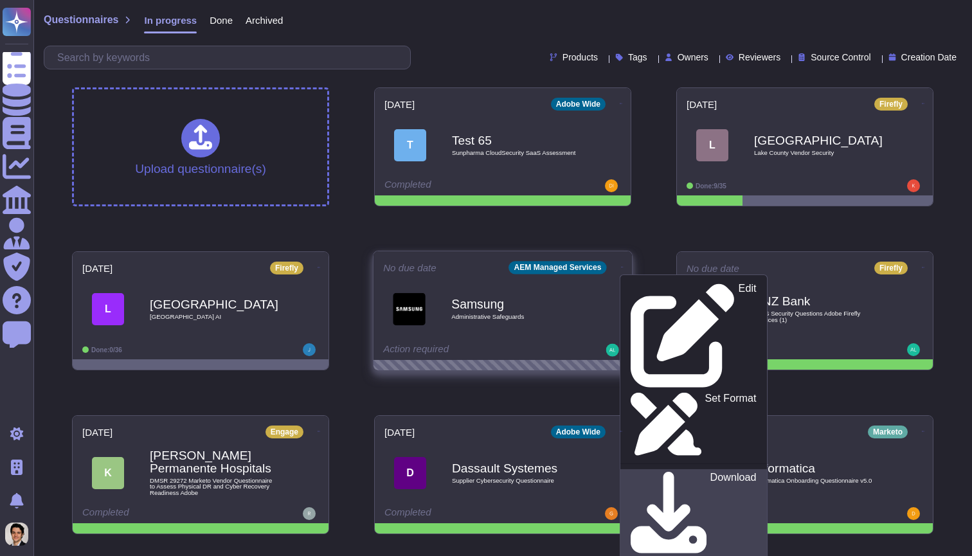
click at [710, 472] on p "Download" at bounding box center [733, 515] width 46 height 87
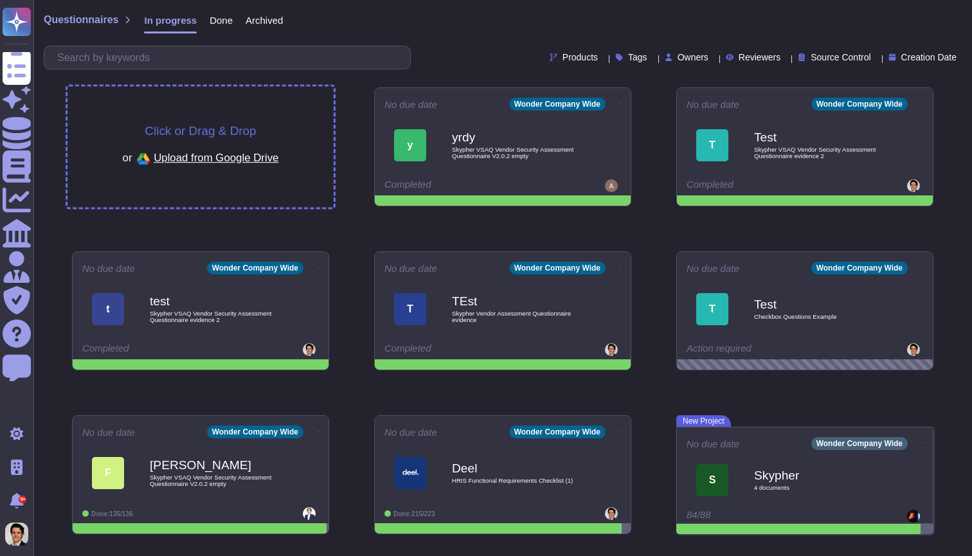
click at [240, 116] on div "Click or Drag & Drop or Upload from Google Drive" at bounding box center [200, 147] width 266 height 121
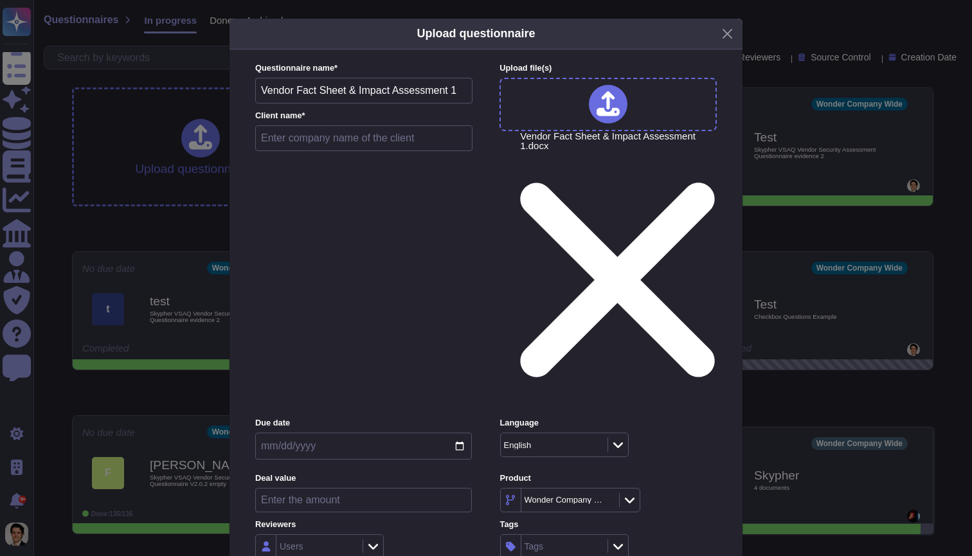
click at [382, 148] on input "text" at bounding box center [363, 138] width 217 height 26
type input "test"
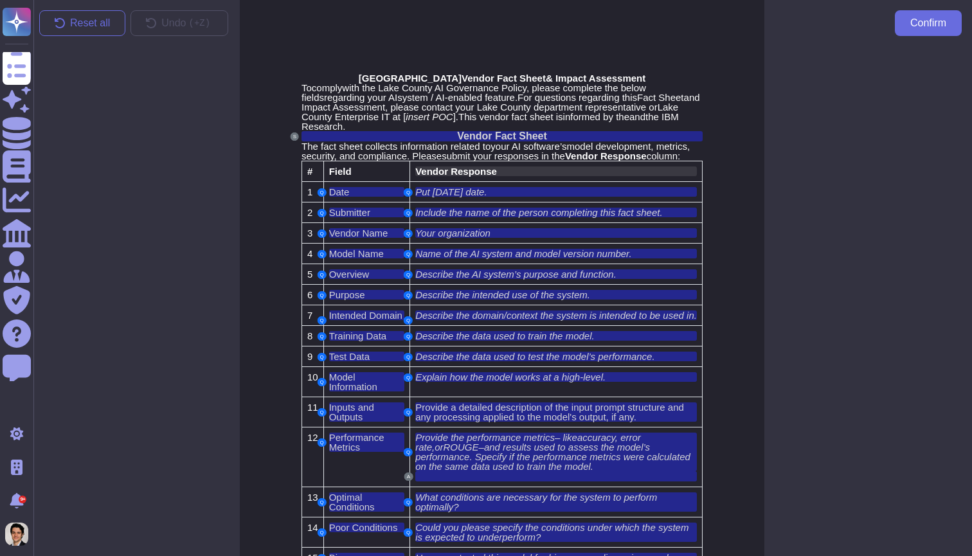
scroll to position [0, 1]
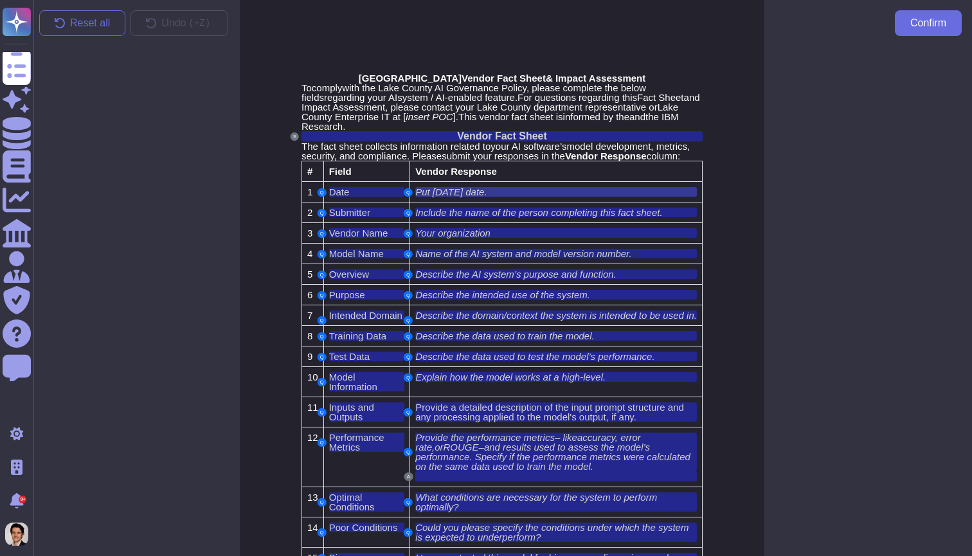
click at [662, 197] on div "Put [DATE] date ." at bounding box center [556, 192] width 282 height 10
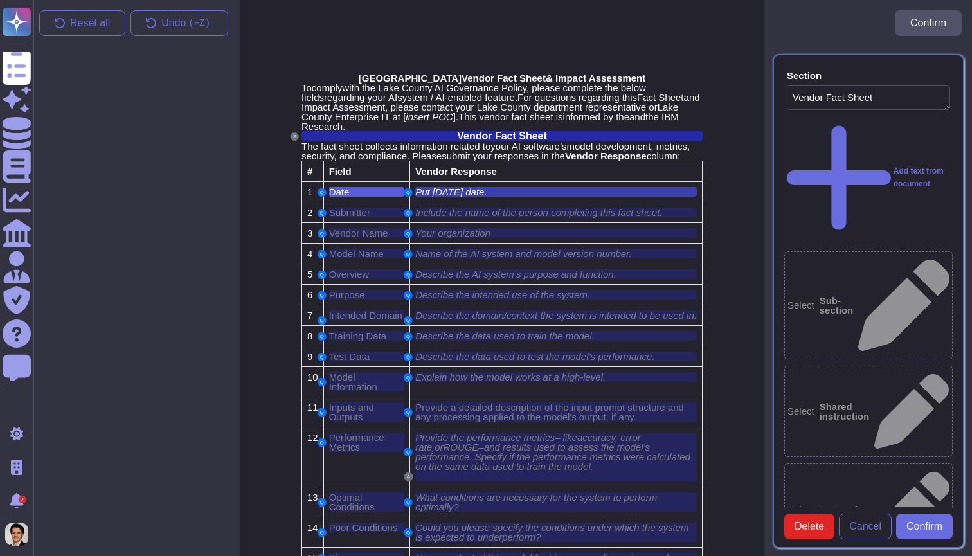
type textarea "Vendor Fact Sheet"
type textarea "Date: Put today’s date."
click at [619, 244] on td "Q Your organization" at bounding box center [556, 233] width 292 height 21
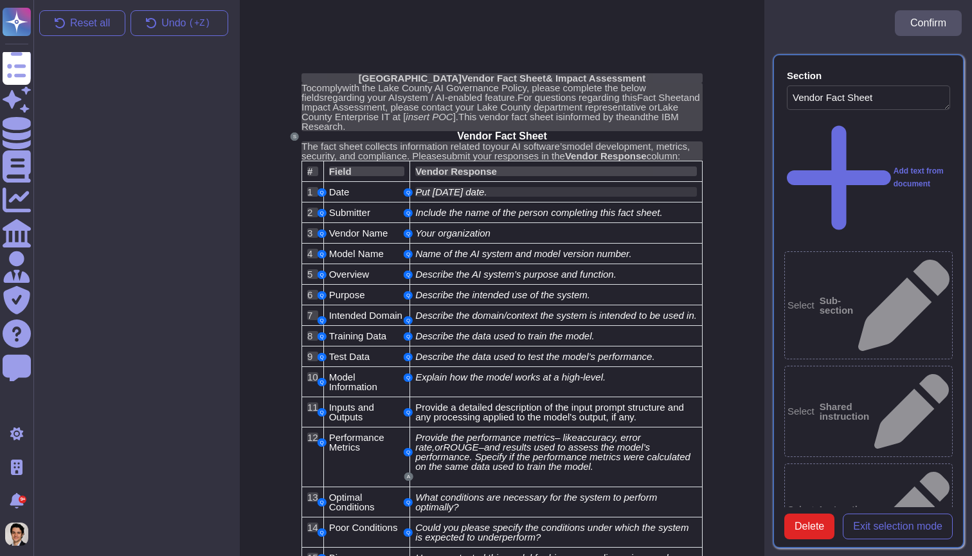
click at [633, 197] on div "Put [DATE] date ." at bounding box center [556, 192] width 282 height 10
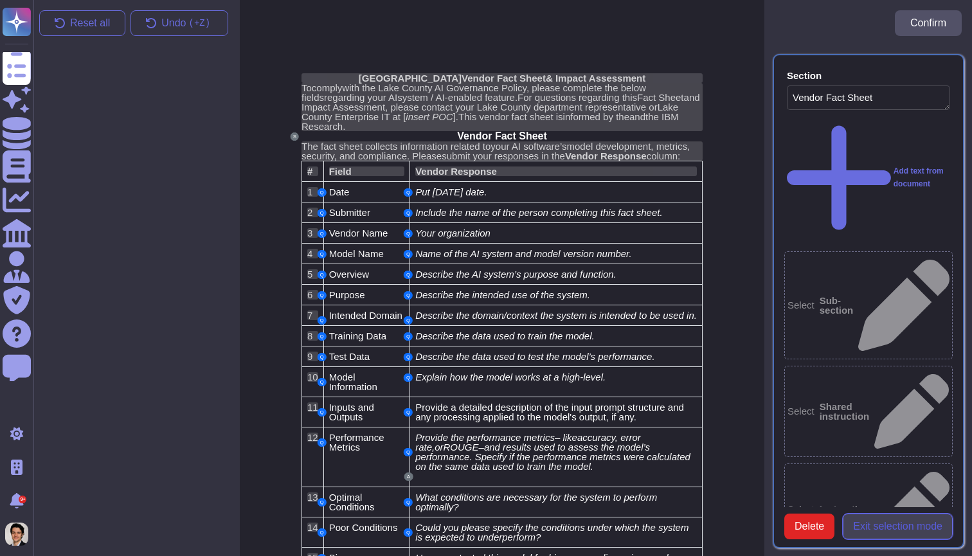
click at [879, 527] on span "Exit selection mode" at bounding box center [897, 526] width 89 height 10
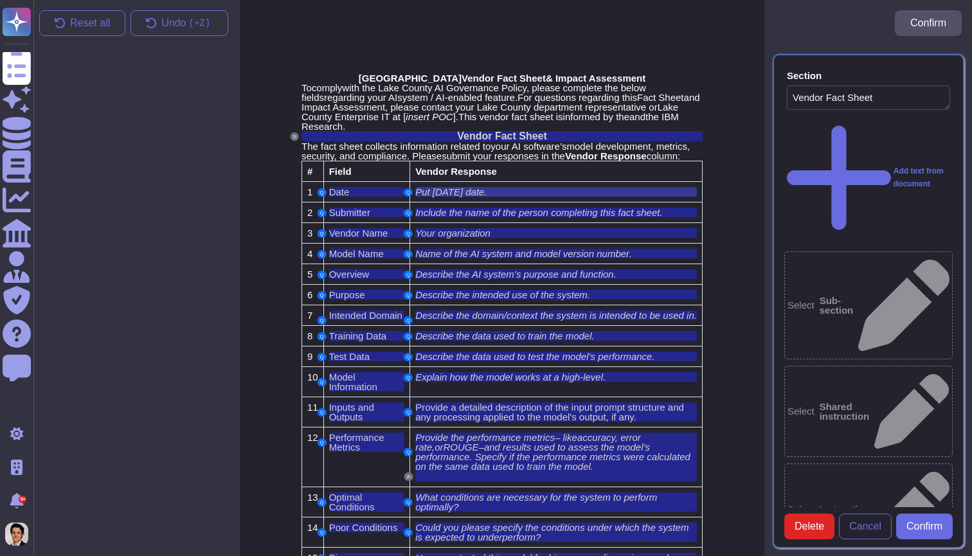
click at [573, 197] on div "Put [DATE] date ." at bounding box center [556, 192] width 282 height 10
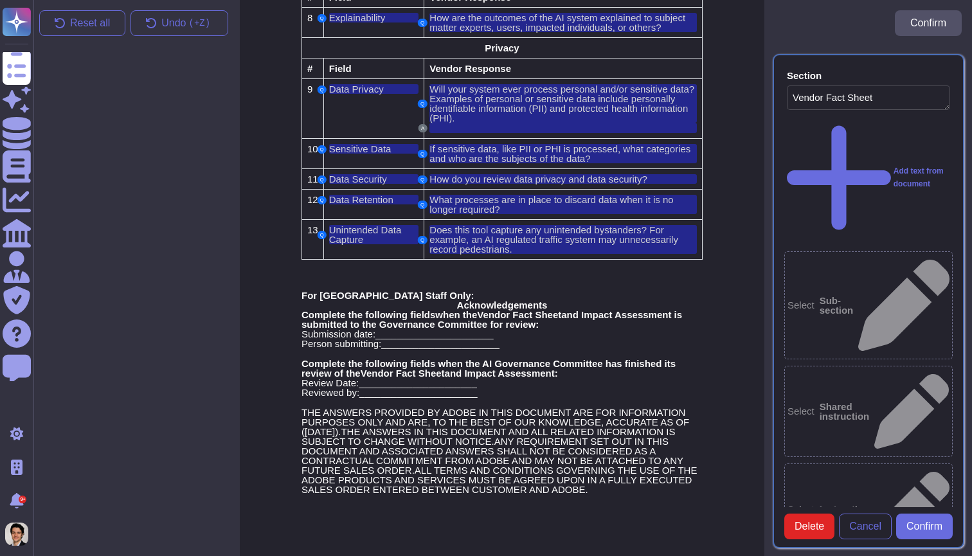
scroll to position [1273, 1]
click at [926, 521] on span "Confirm" at bounding box center [924, 526] width 36 height 10
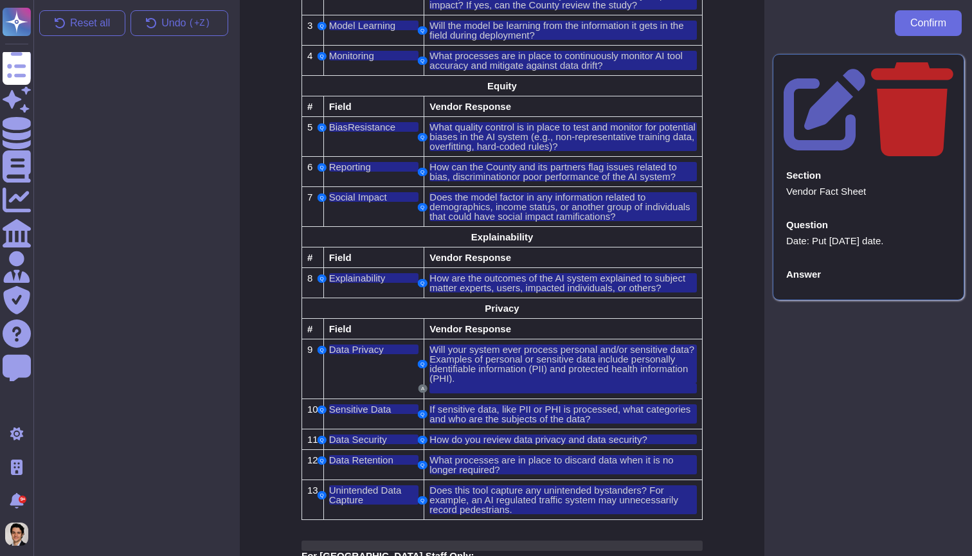
scroll to position [676, 1]
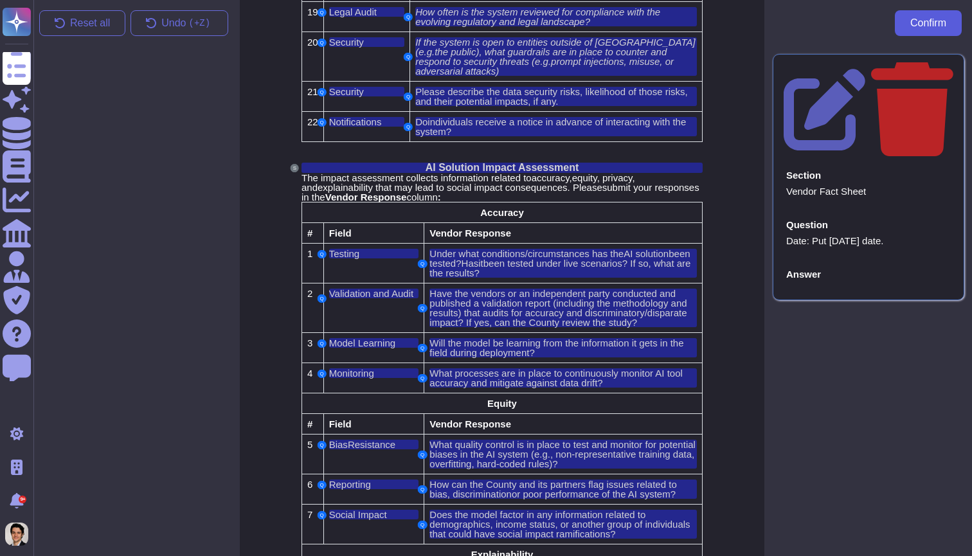
click at [921, 21] on span "Confirm" at bounding box center [928, 23] width 36 height 10
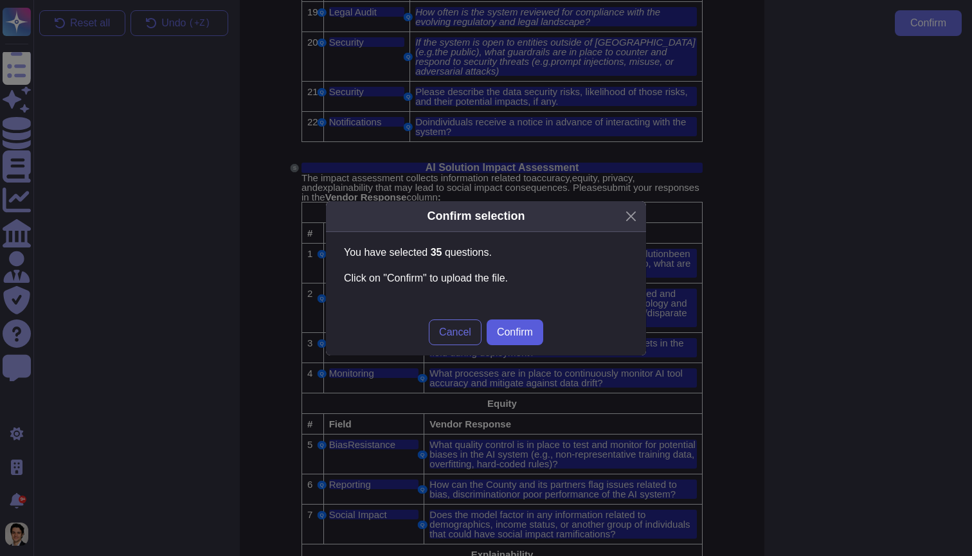
click at [506, 336] on span "Confirm" at bounding box center [515, 332] width 36 height 10
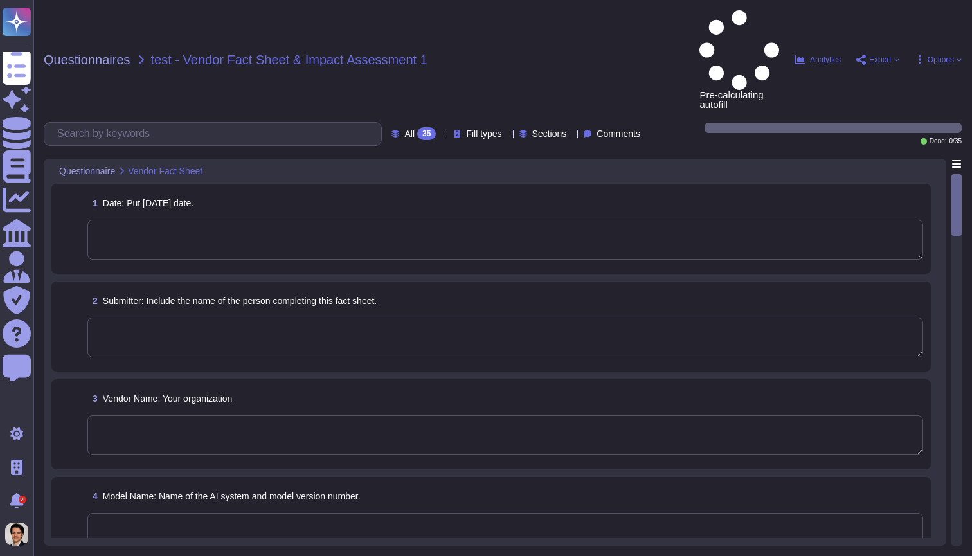
click at [528, 220] on textarea at bounding box center [505, 240] width 836 height 40
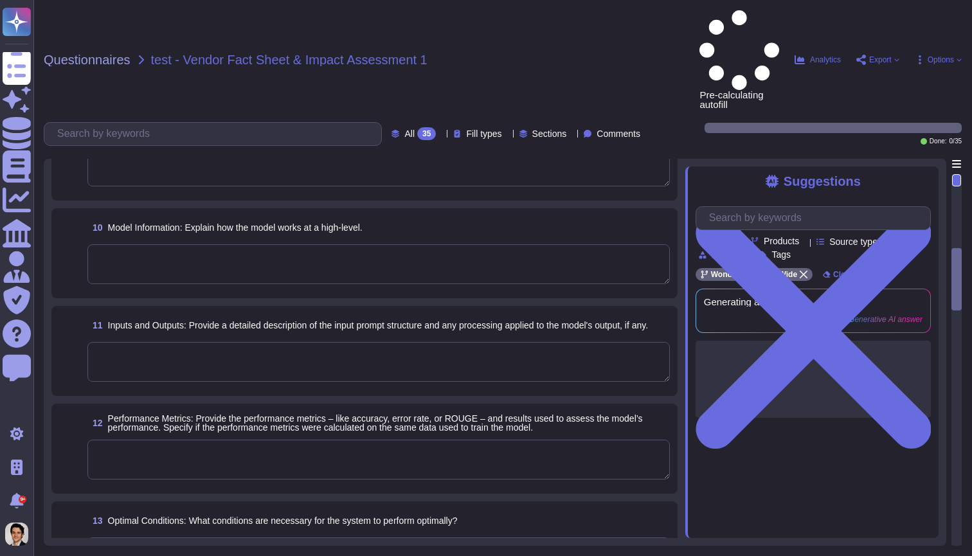
scroll to position [1201, 0]
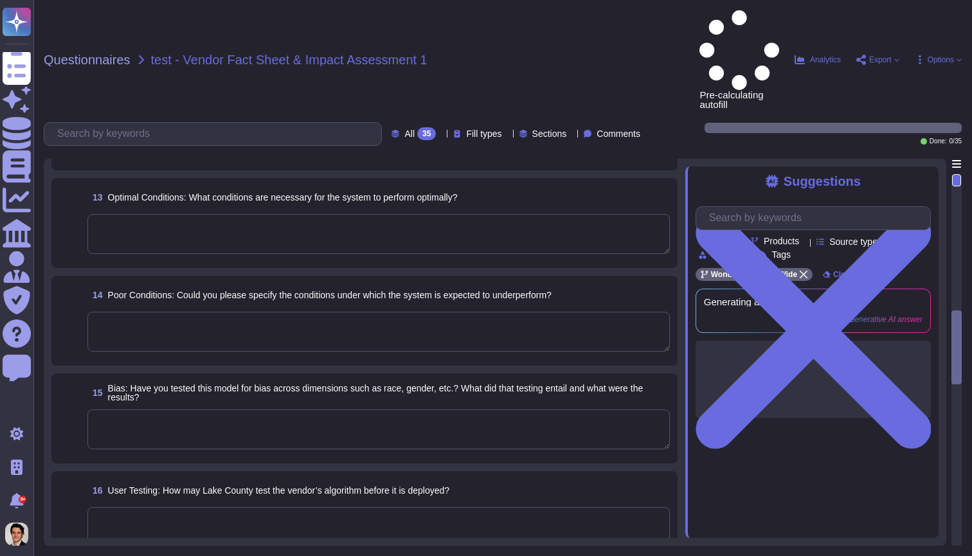
click at [889, 56] on span "Export" at bounding box center [880, 60] width 22 height 8
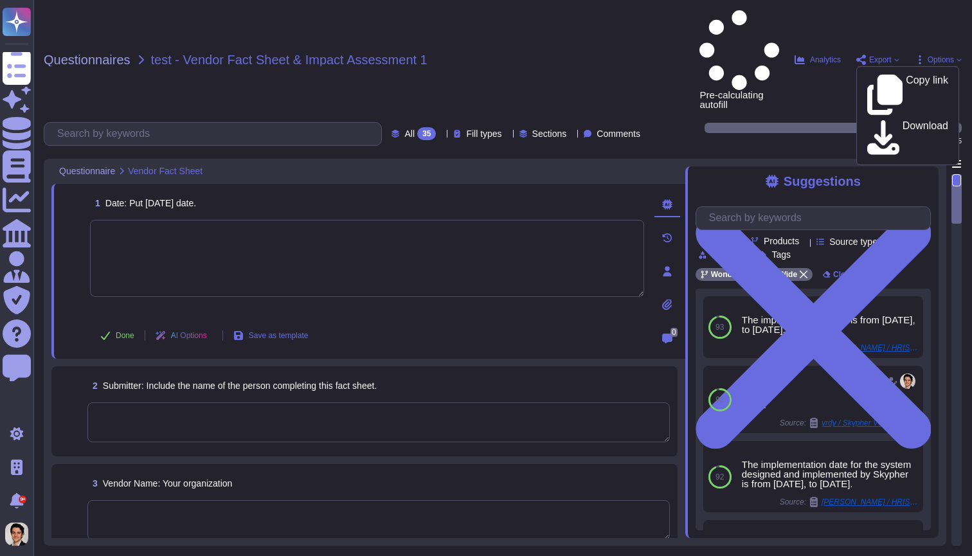
scroll to position [0, 0]
click at [573, 44] on div "Questionnaires test - Vendor Fact Sheet & Impact Assessment 1 Pre-calculating a…" at bounding box center [502, 278] width 938 height 556
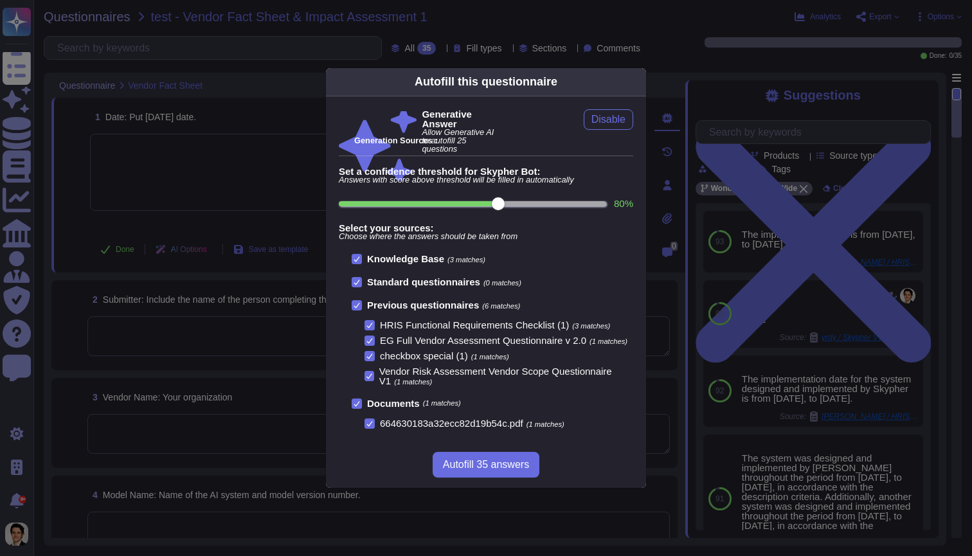
click at [370, 424] on icon at bounding box center [370, 423] width 6 height 5
click at [0, 0] on input "664630183a32ecc82d19b54c.pdf (1 matches)" at bounding box center [0, 0] width 0 height 0
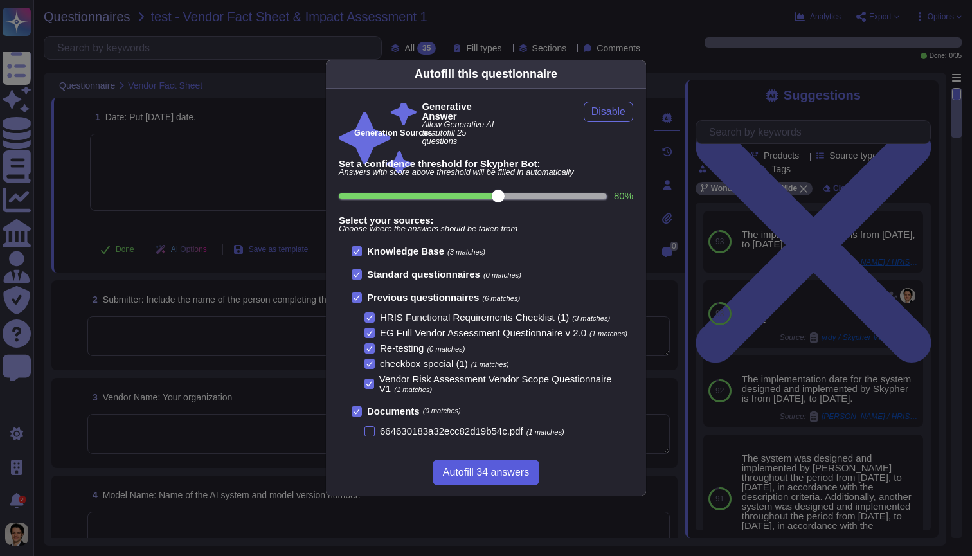
click at [497, 470] on span "Autofill 34 answers" at bounding box center [486, 472] width 86 height 10
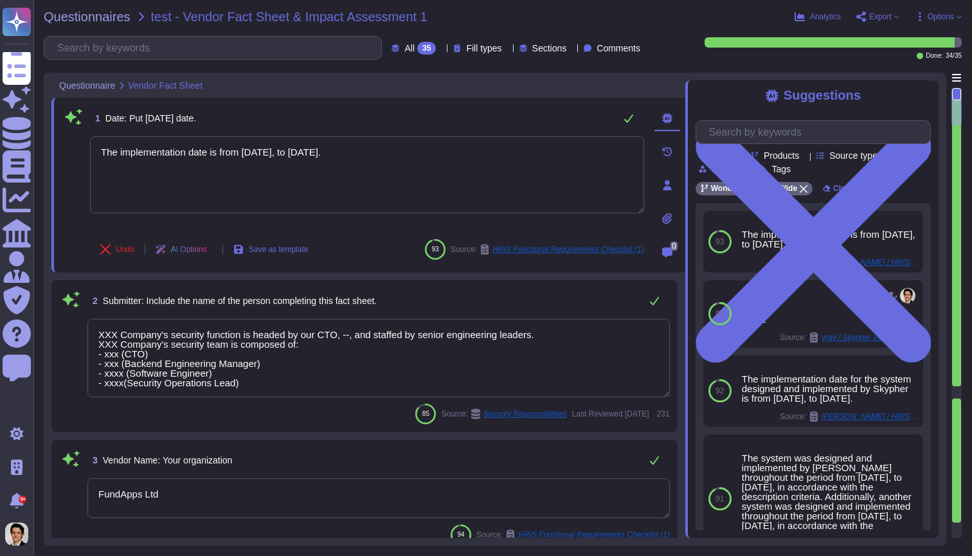
type textarea "XXX Company's security function is headed by our CTO, --, and staffed by senior…"
type textarea "FundApps Ltd"
type textarea "We use NodeJS with Express."
type textarea "The AI system, represented by Adobe Sensei, serves as the overarching brand for…"
type textarea "The implementation date is from April 3, 2023, to July 3, 2023."
